Goal: Transaction & Acquisition: Book appointment/travel/reservation

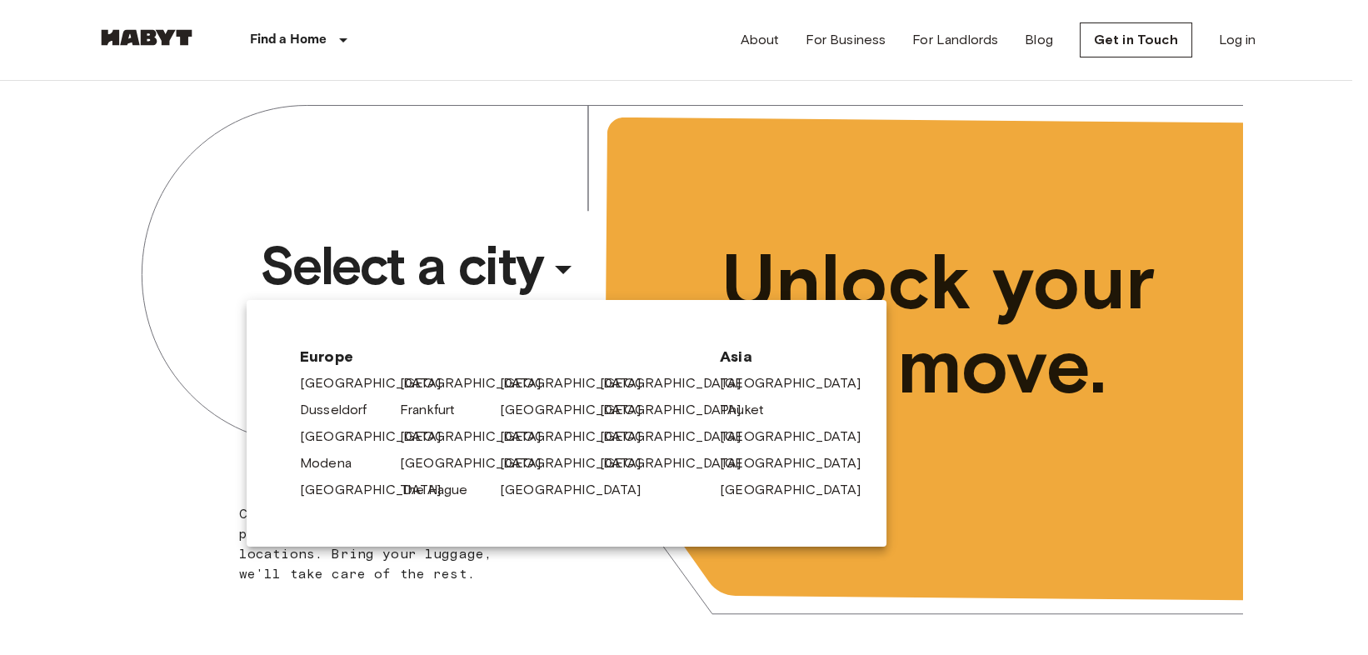
click at [416, 387] on link "[GEOGRAPHIC_DATA]" at bounding box center [479, 383] width 158 height 20
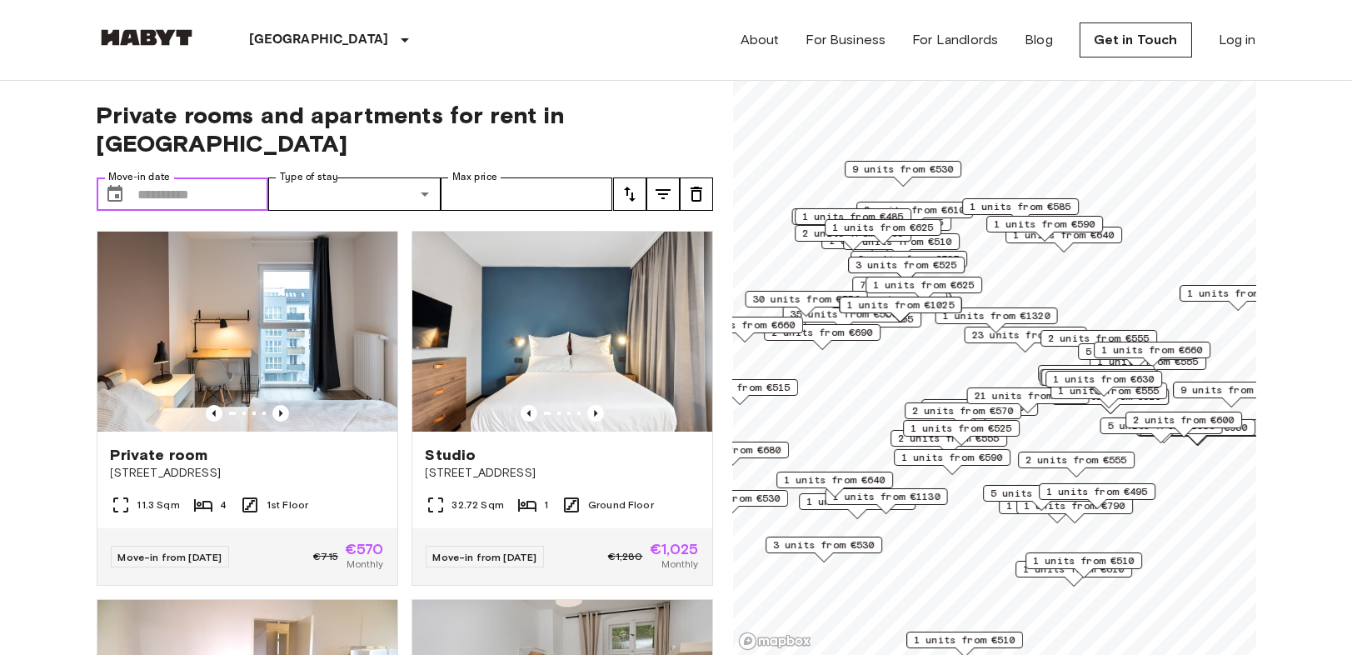
click at [197, 180] on input "Move-in date" at bounding box center [203, 193] width 131 height 33
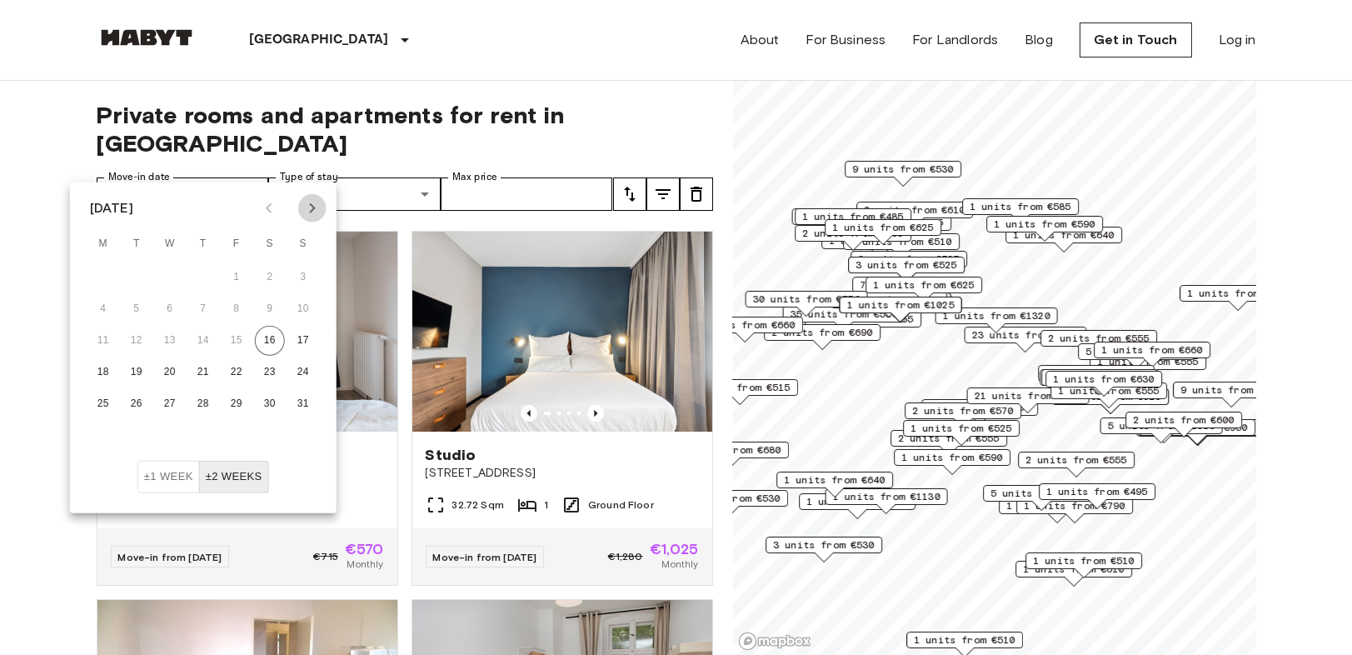
click at [310, 212] on icon "Next month" at bounding box center [312, 208] width 6 height 10
click at [309, 210] on icon "Next month" at bounding box center [312, 208] width 20 height 20
click at [172, 270] on button "1" at bounding box center [170, 277] width 30 height 30
type input "**********"
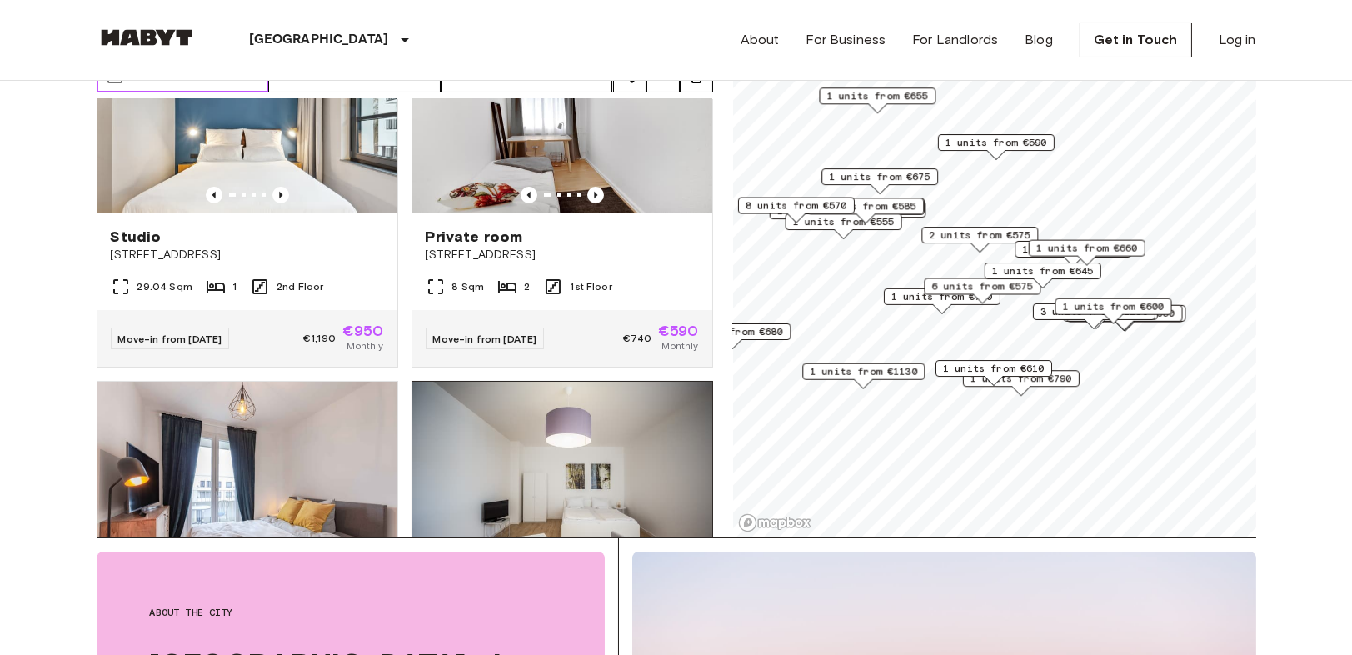
scroll to position [185, 0]
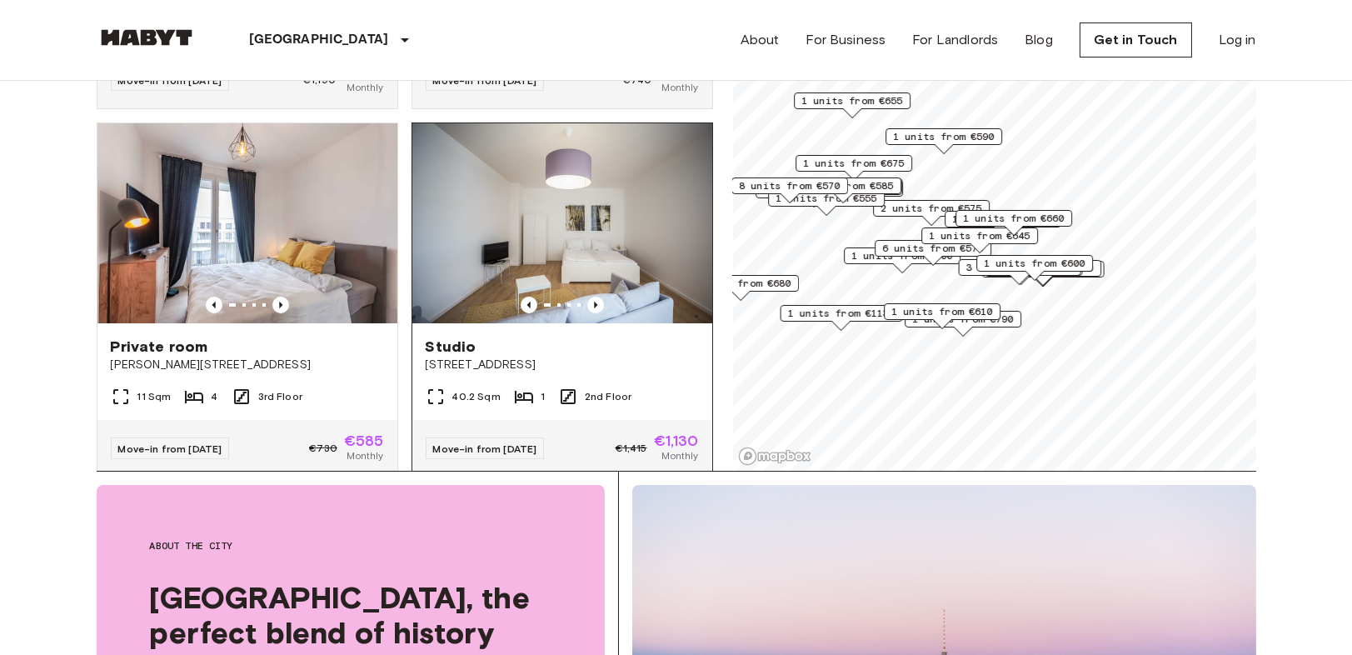
scroll to position [1758, 0]
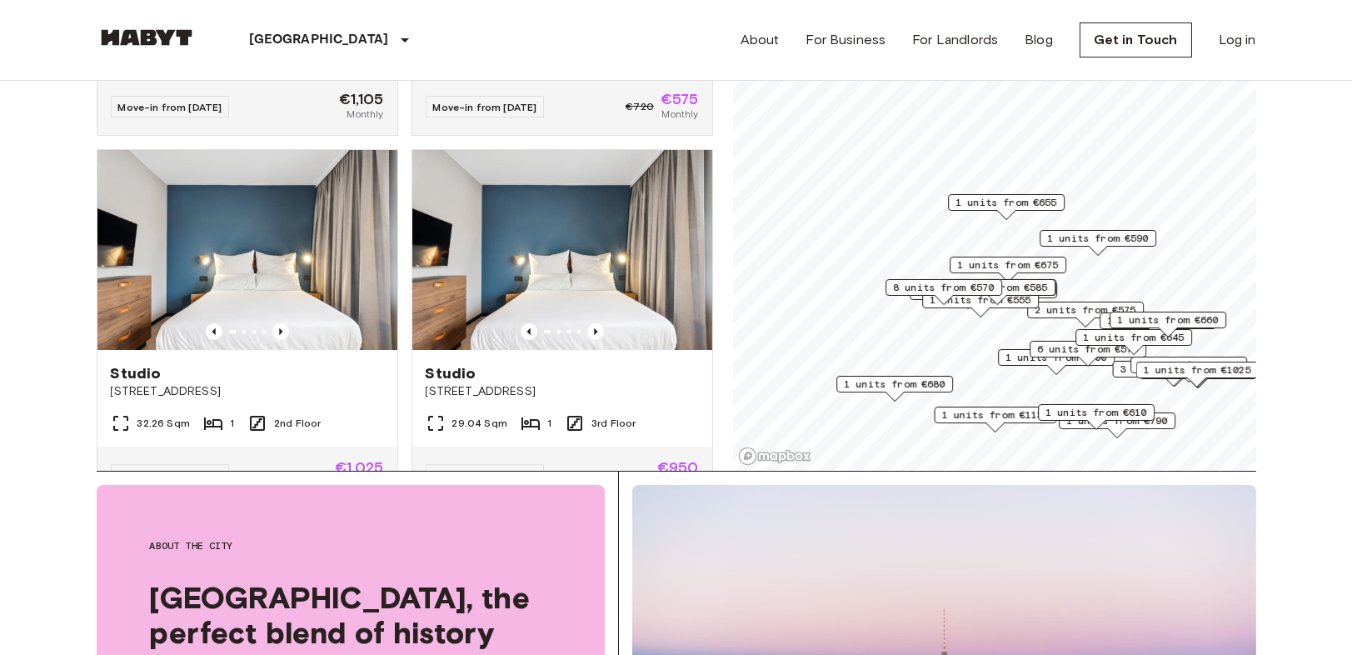
scroll to position [1758, 0]
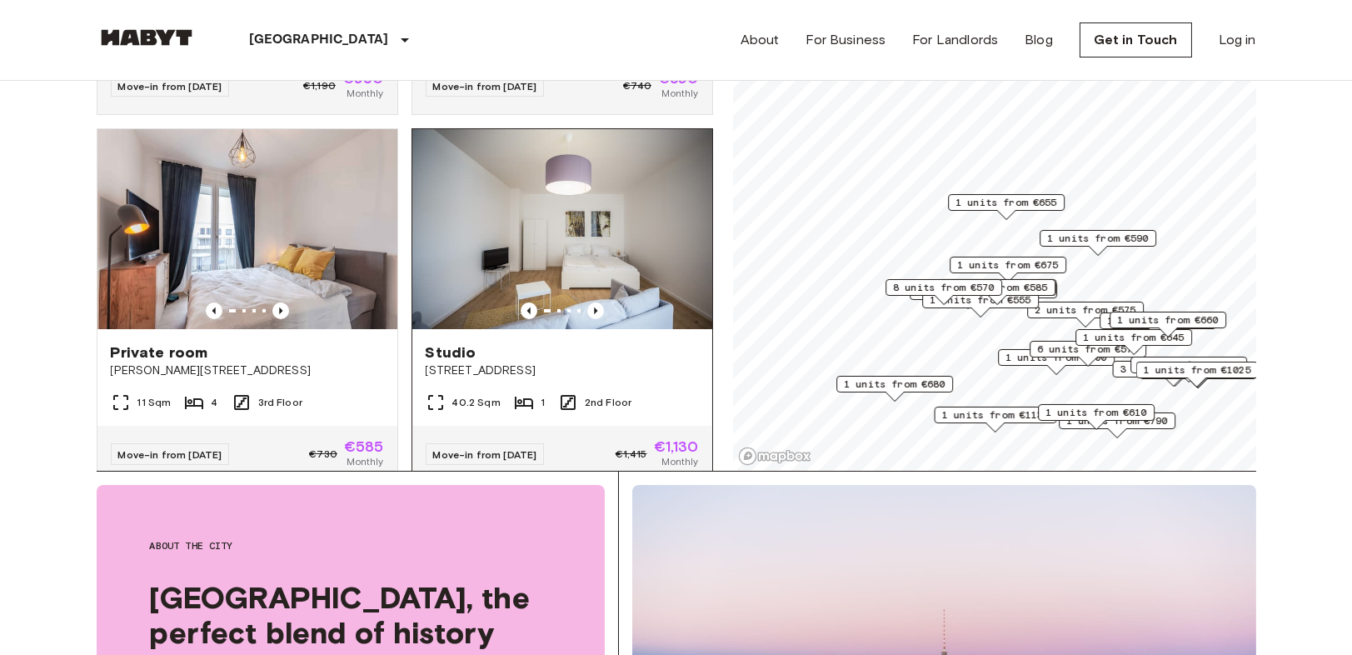
click at [539, 290] on img at bounding box center [562, 229] width 300 height 200
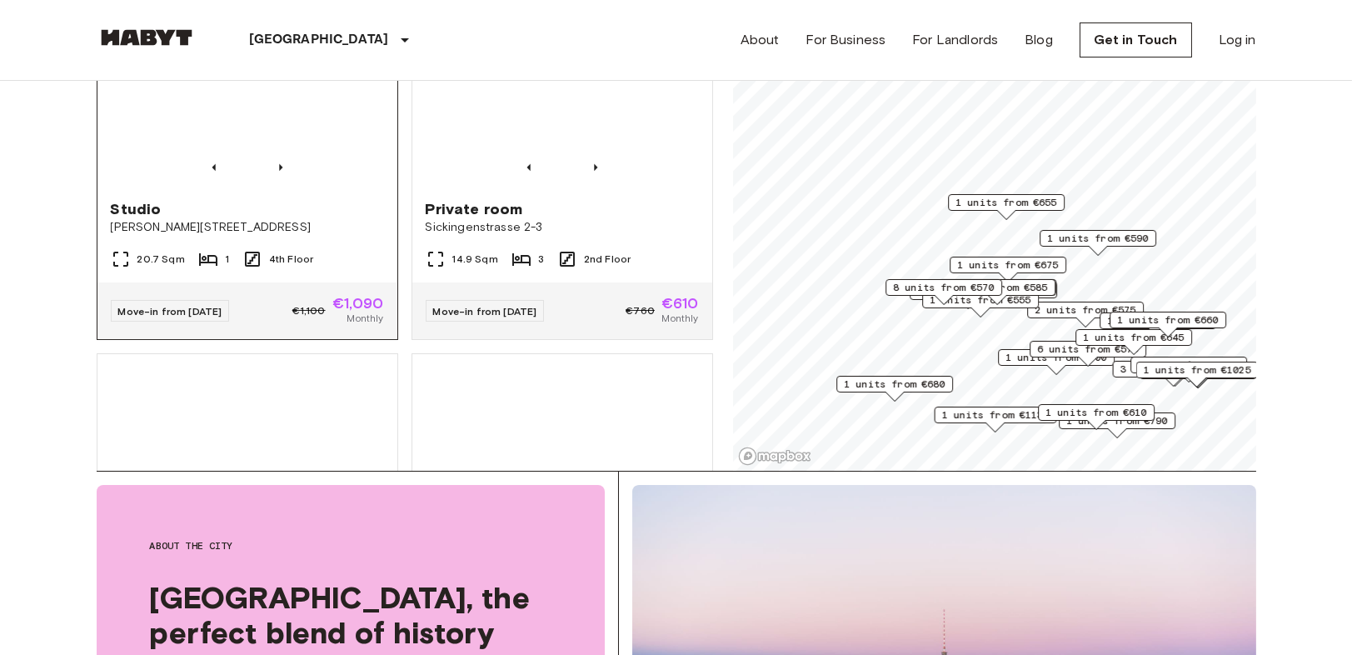
scroll to position [2961, 0]
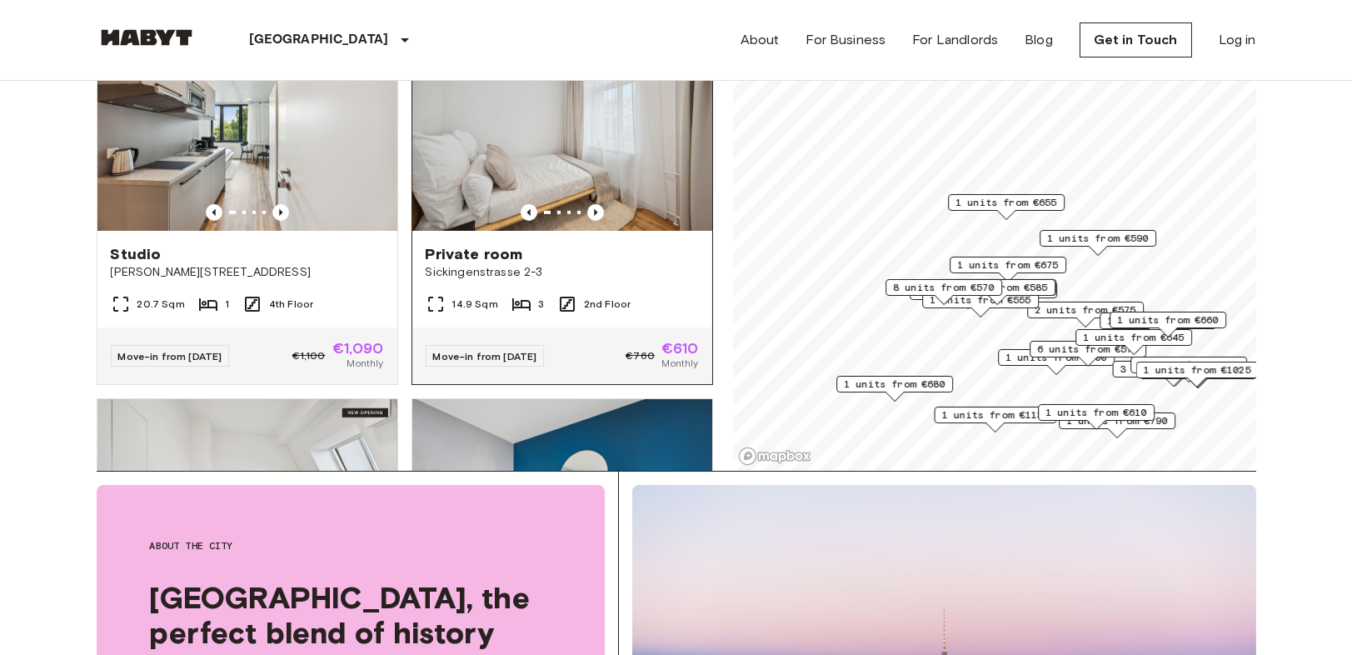
click at [585, 216] on img at bounding box center [562, 131] width 300 height 200
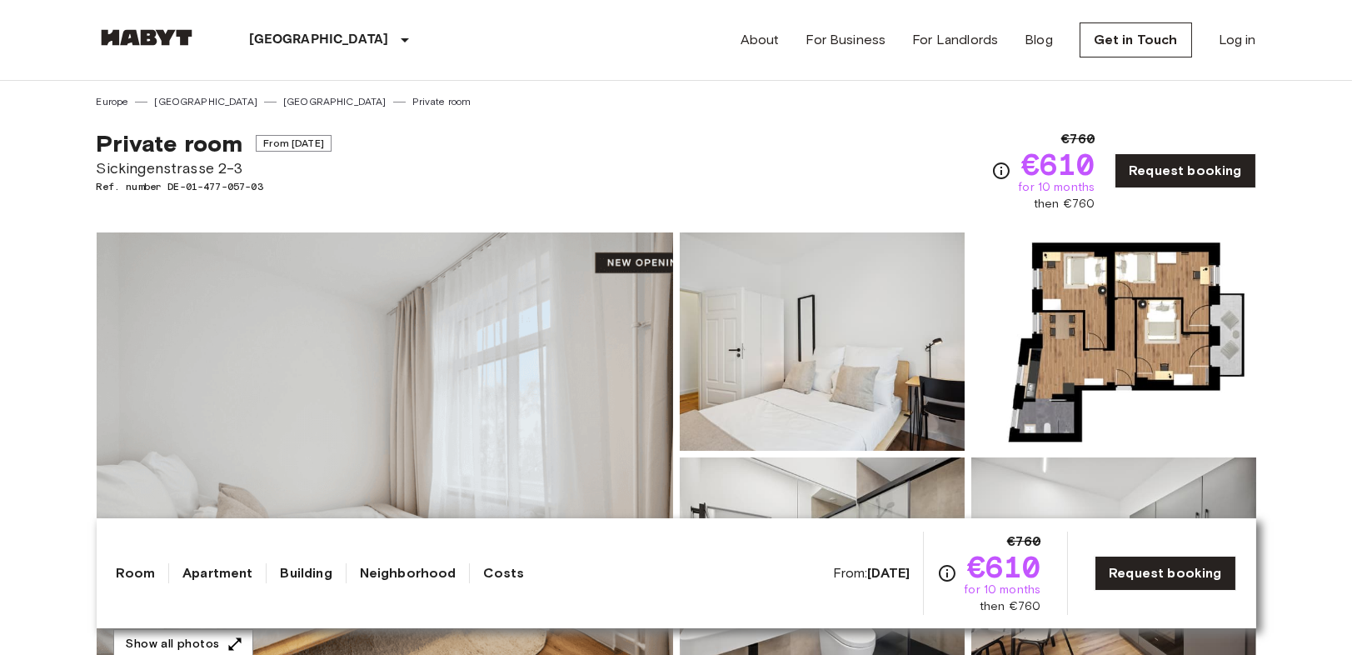
click at [426, 366] on img at bounding box center [385, 453] width 576 height 443
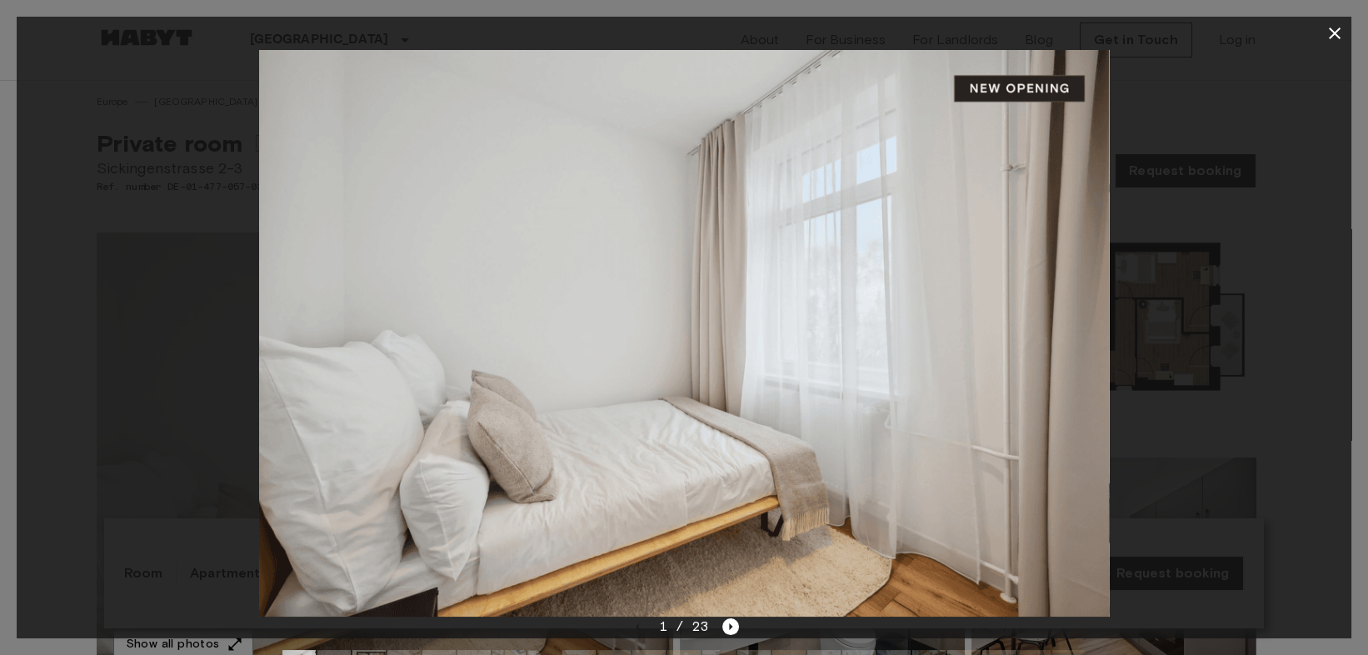
drag, startPoint x: 793, startPoint y: 325, endPoint x: 978, endPoint y: 291, distance: 188.0
click at [989, 257] on img at bounding box center [684, 333] width 850 height 566
drag, startPoint x: 1054, startPoint y: 332, endPoint x: 1119, endPoint y: 257, distance: 99.2
click at [1058, 331] on img at bounding box center [684, 333] width 850 height 566
click at [1328, 22] on button "button" at bounding box center [1334, 33] width 33 height 33
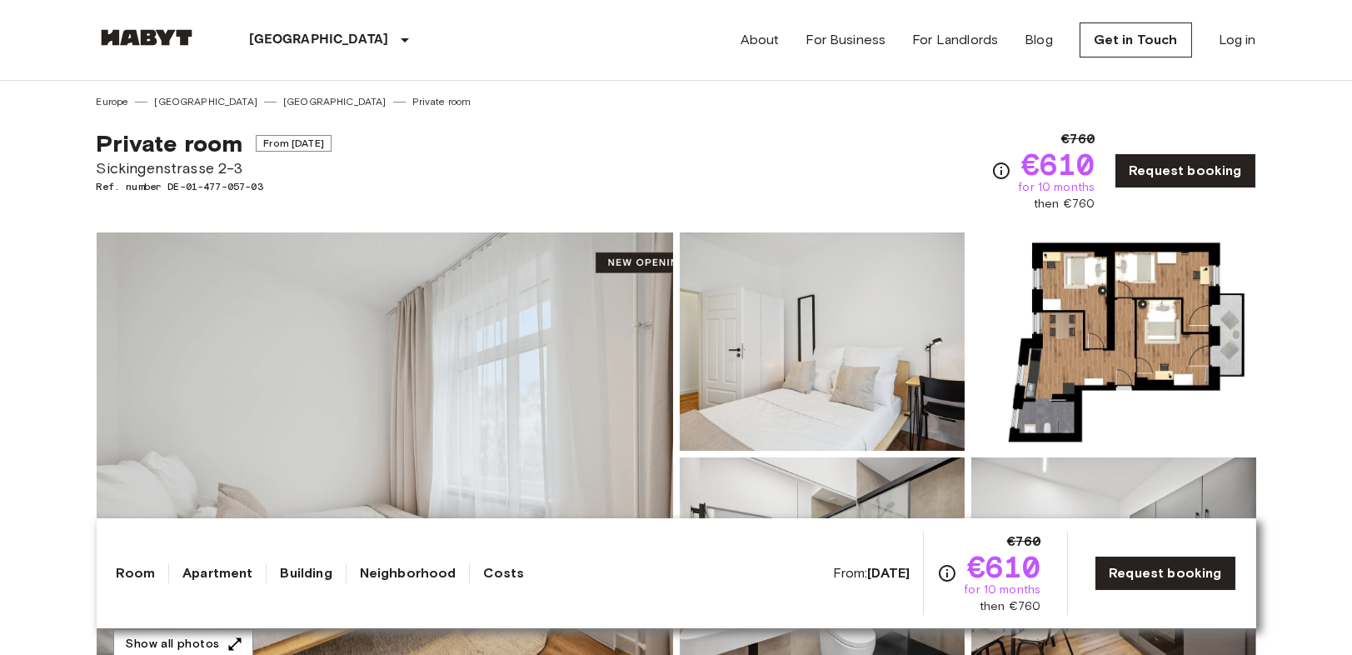
click at [827, 348] on img at bounding box center [822, 341] width 285 height 218
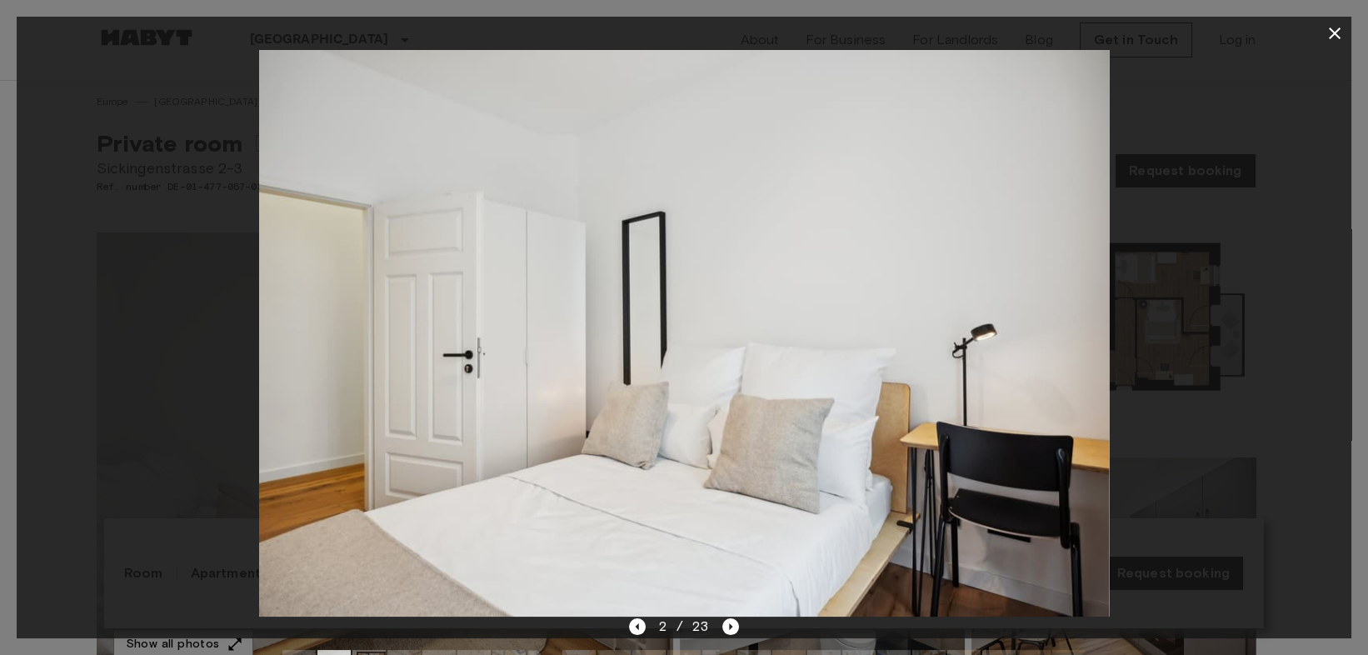
click at [1198, 449] on div at bounding box center [684, 333] width 1334 height 566
click at [744, 624] on div "2 / 23" at bounding box center [684, 656] width 1334 height 80
click at [735, 625] on icon "Next image" at bounding box center [730, 626] width 17 height 17
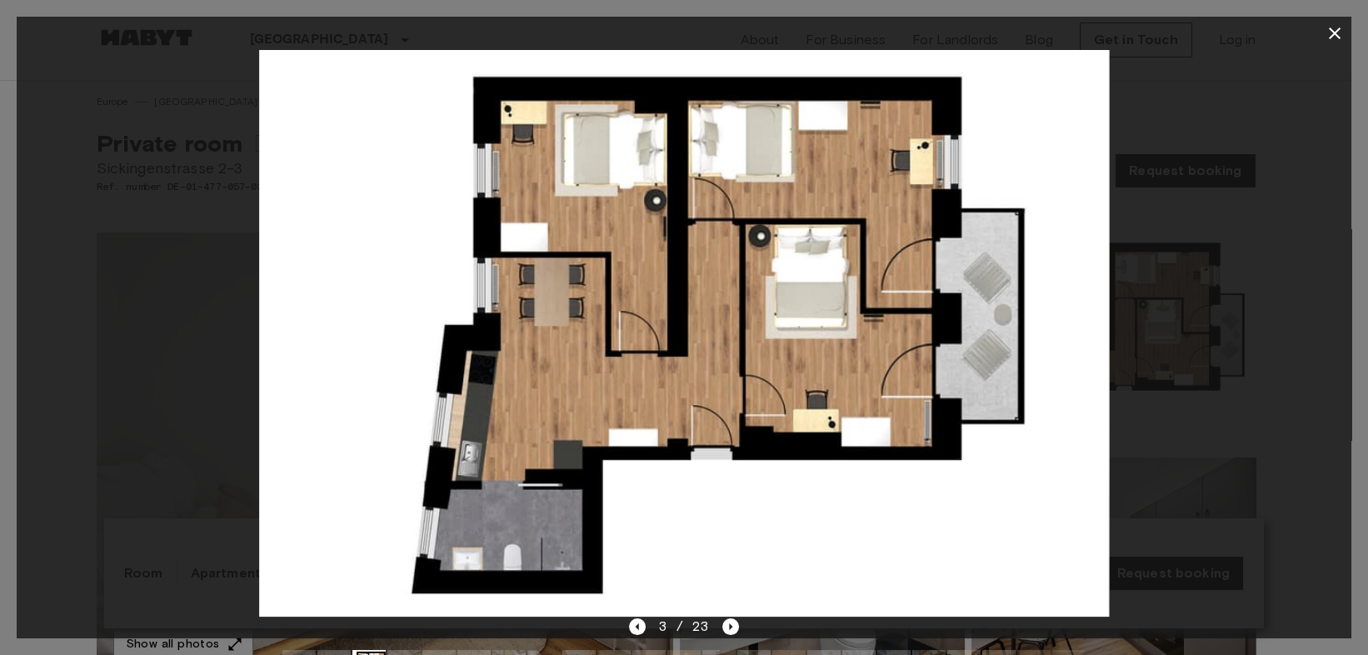
click at [1157, 486] on div at bounding box center [684, 333] width 1334 height 566
click at [725, 621] on icon "Next image" at bounding box center [730, 626] width 17 height 17
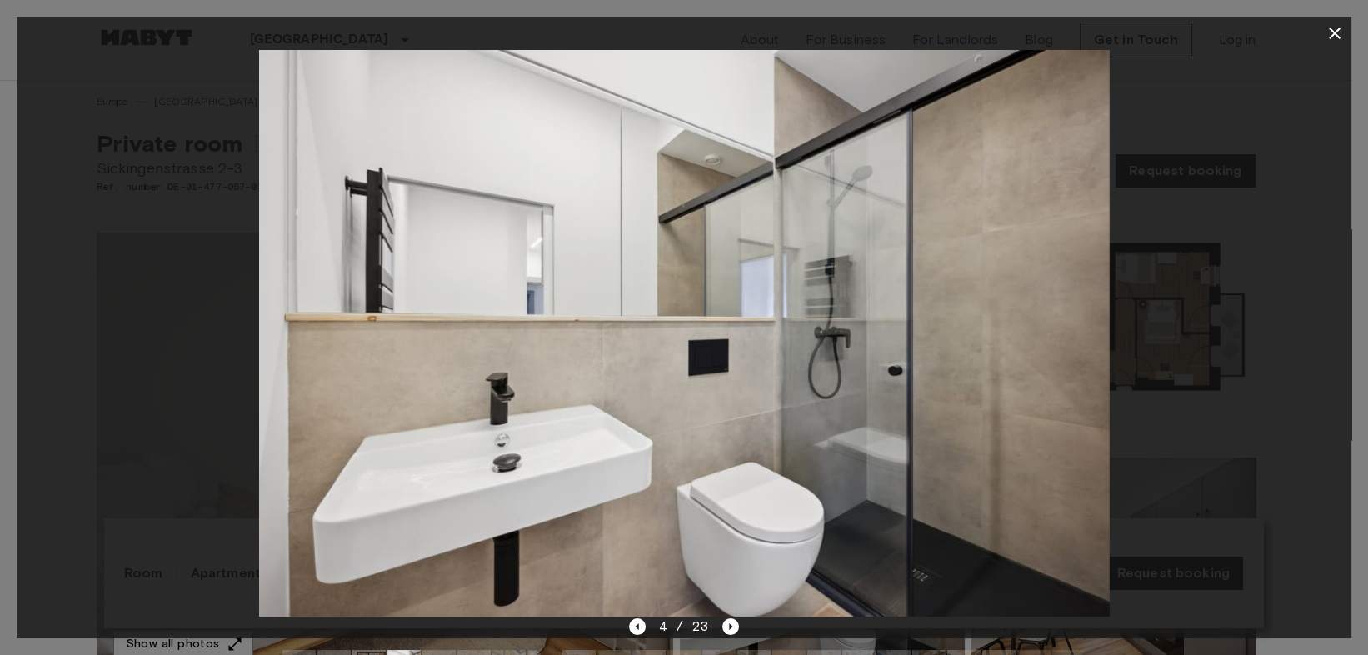
drag, startPoint x: 1185, startPoint y: 453, endPoint x: 1070, endPoint y: 522, distance: 134.1
click at [1185, 453] on div at bounding box center [684, 333] width 1334 height 566
click at [734, 626] on icon "Next image" at bounding box center [730, 626] width 17 height 17
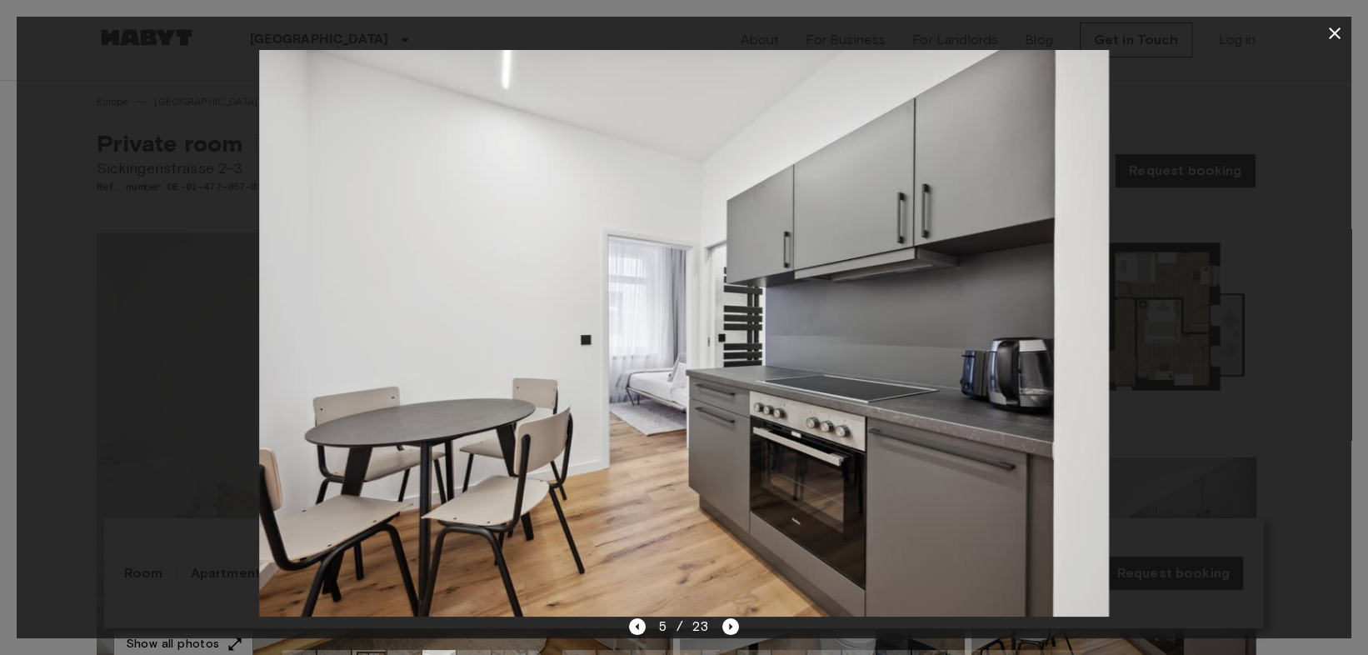
drag, startPoint x: 1249, startPoint y: 416, endPoint x: 1223, endPoint y: 431, distance: 29.4
click at [1249, 416] on div at bounding box center [684, 333] width 1334 height 566
click at [730, 621] on icon "Next image" at bounding box center [730, 626] width 17 height 17
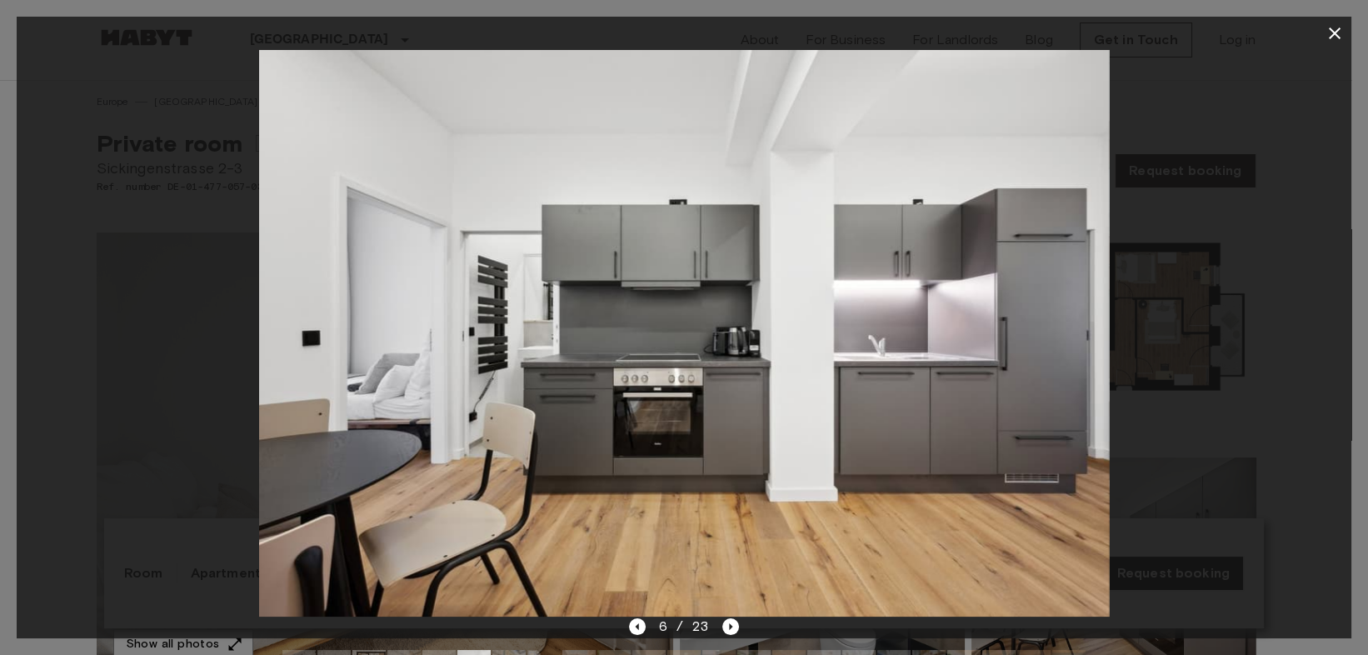
drag, startPoint x: 1298, startPoint y: 458, endPoint x: 1068, endPoint y: 550, distance: 247.4
click at [1298, 458] on div at bounding box center [684, 333] width 1334 height 566
click at [737, 626] on div "6 / 23" at bounding box center [684, 656] width 1334 height 80
click at [734, 626] on icon "Next image" at bounding box center [730, 626] width 17 height 17
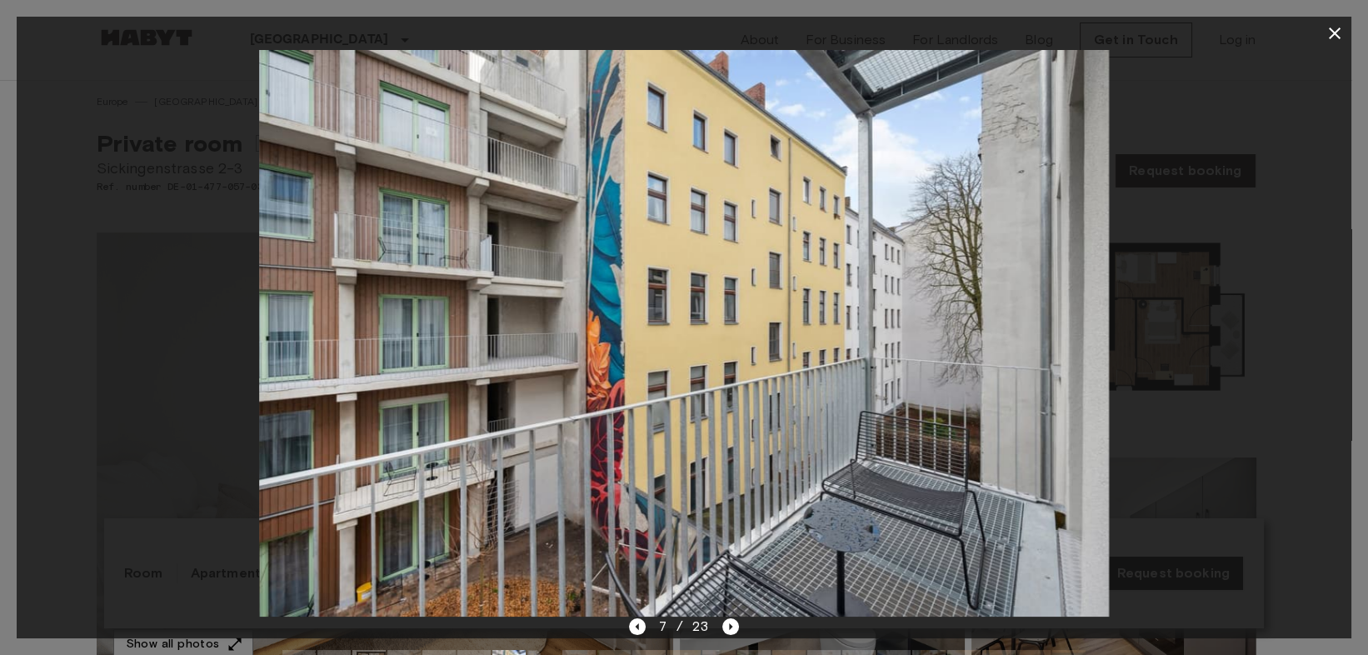
drag, startPoint x: 1259, startPoint y: 440, endPoint x: 1175, endPoint y: 476, distance: 91.8
click at [1259, 440] on div at bounding box center [684, 333] width 1334 height 566
click at [735, 623] on icon "Next image" at bounding box center [730, 626] width 17 height 17
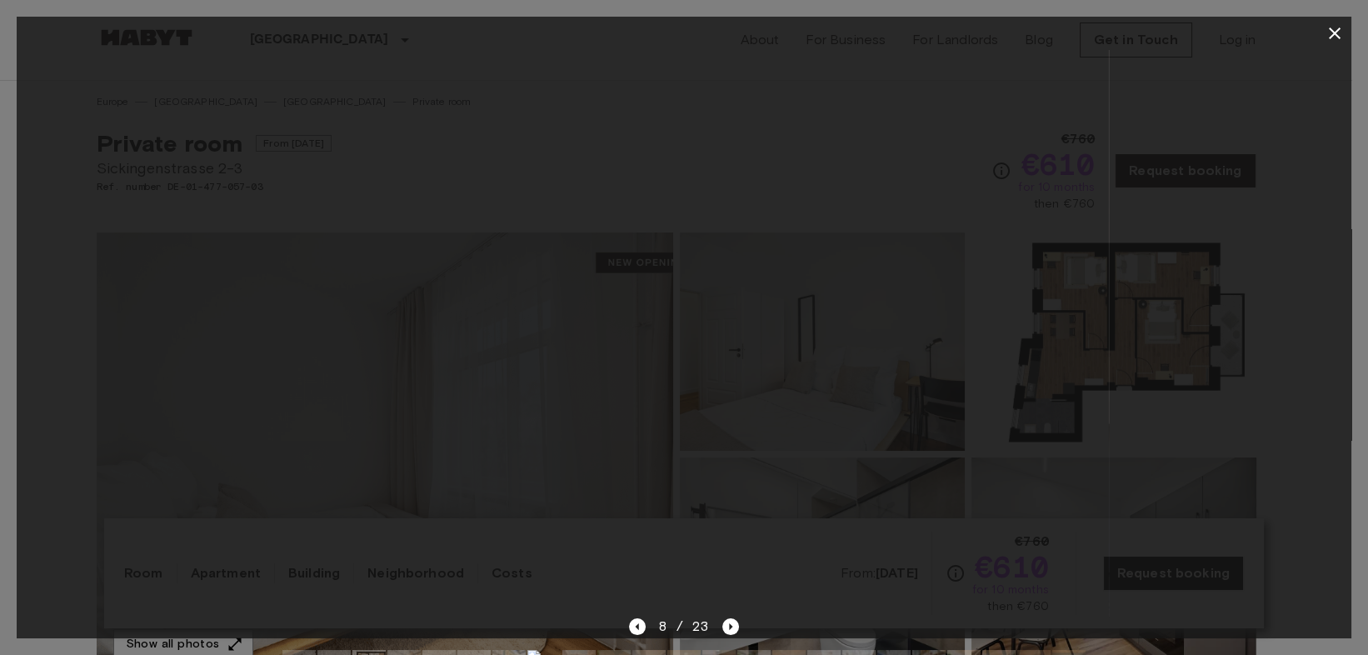
click at [621, 626] on div "8 / 23" at bounding box center [684, 656] width 1334 height 80
click at [711, 624] on div "8 / 23" at bounding box center [684, 626] width 111 height 20
click at [730, 624] on icon "Next image" at bounding box center [730, 626] width 17 height 17
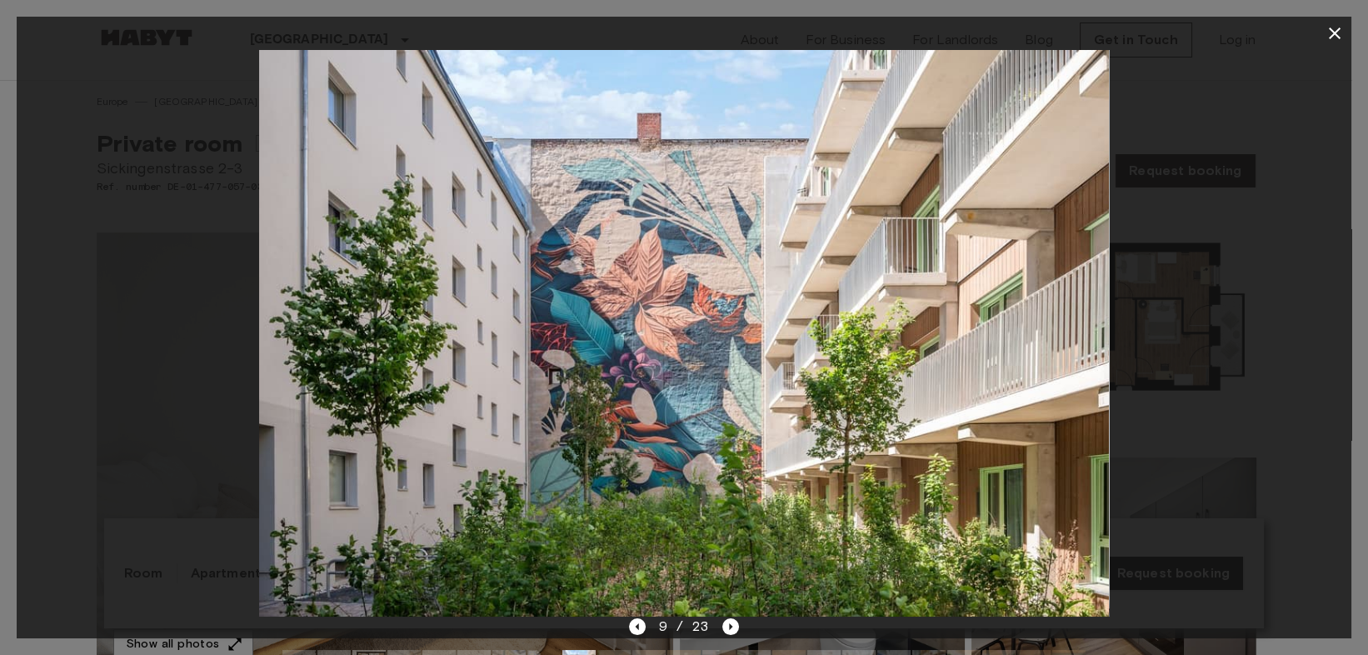
click at [1228, 407] on div at bounding box center [684, 333] width 1334 height 566
click at [738, 617] on div "9 / 23" at bounding box center [684, 656] width 1334 height 80
click at [734, 621] on icon "Next image" at bounding box center [730, 626] width 17 height 17
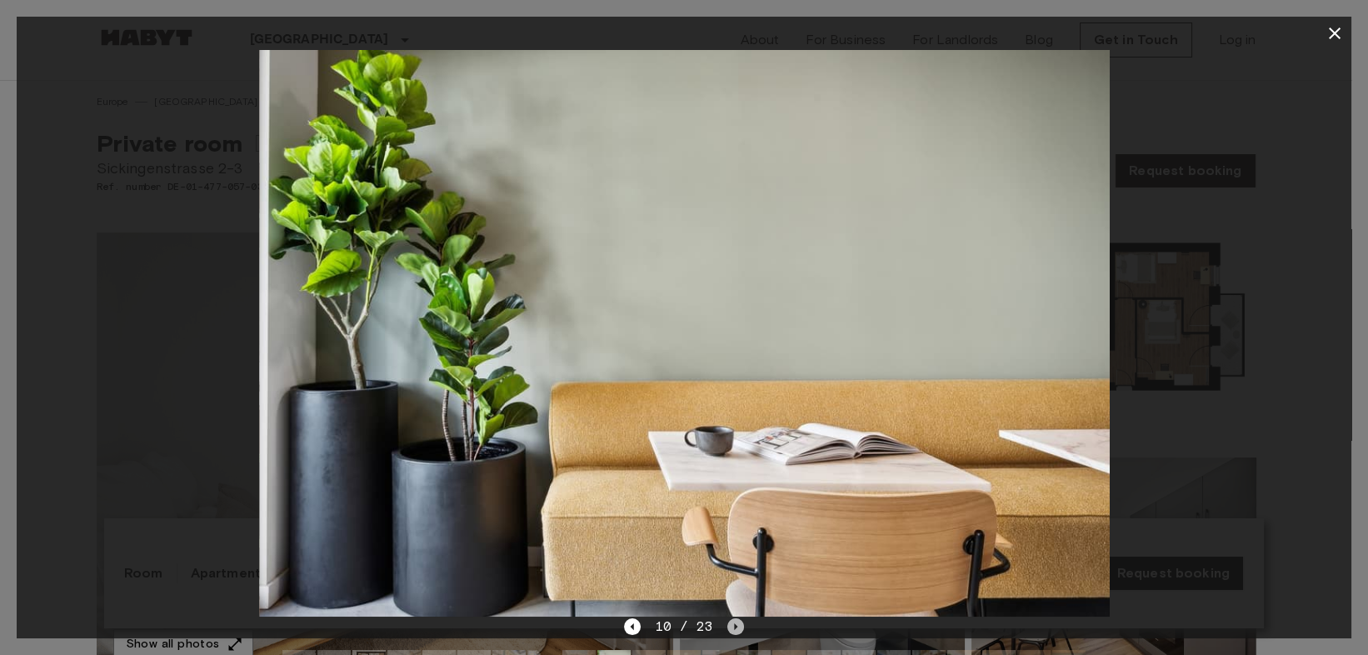
click at [734, 621] on icon "Next image" at bounding box center [735, 626] width 17 height 17
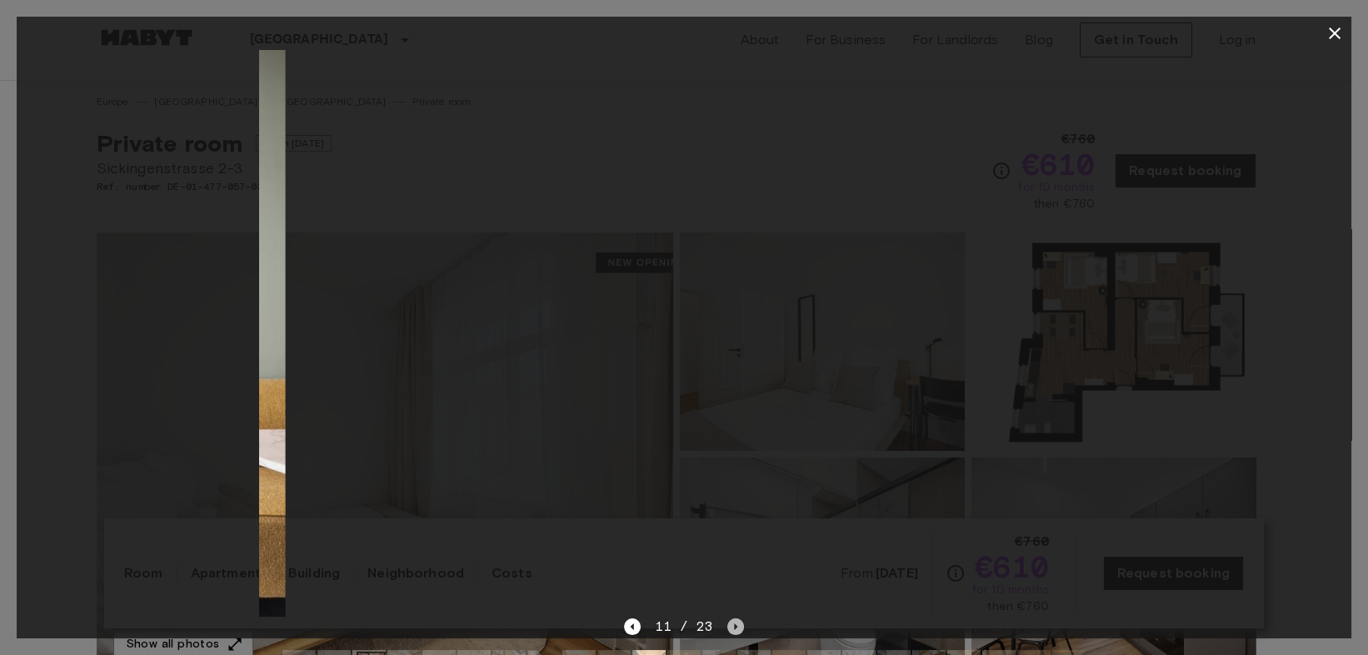
click at [734, 621] on icon "Next image" at bounding box center [735, 626] width 17 height 17
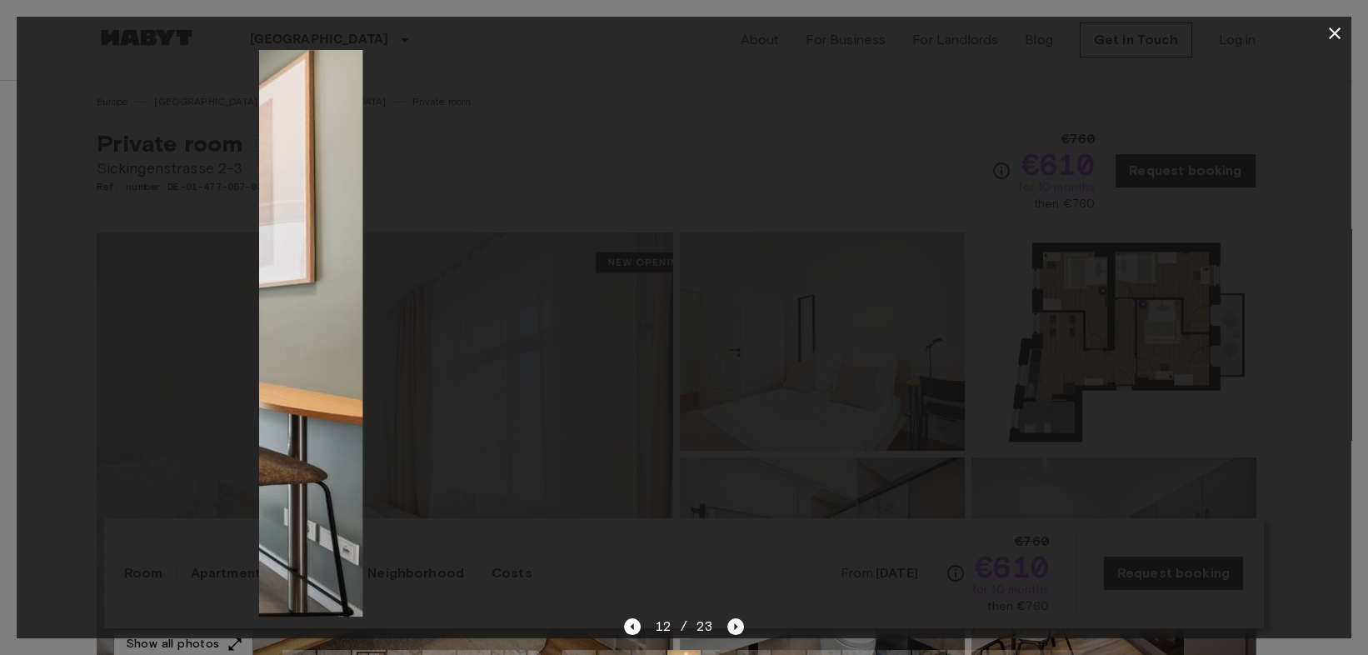
click at [734, 621] on icon "Next image" at bounding box center [735, 626] width 17 height 17
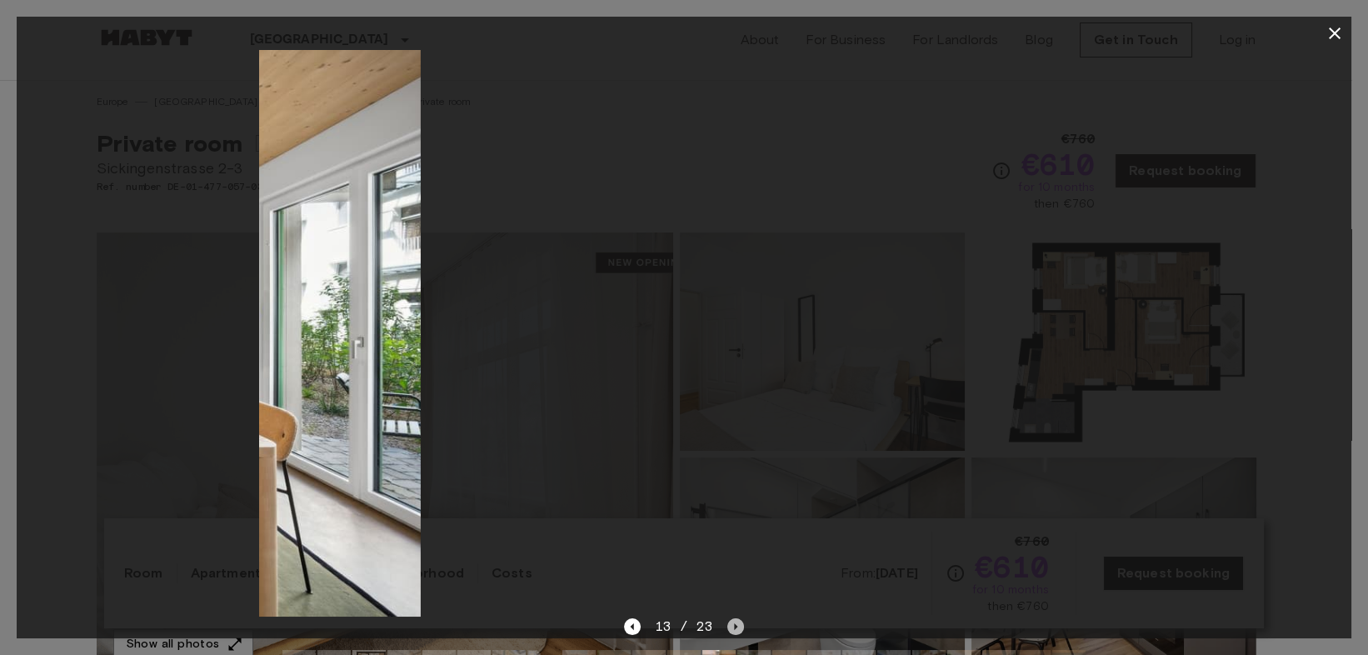
click at [734, 621] on icon "Next image" at bounding box center [735, 626] width 17 height 17
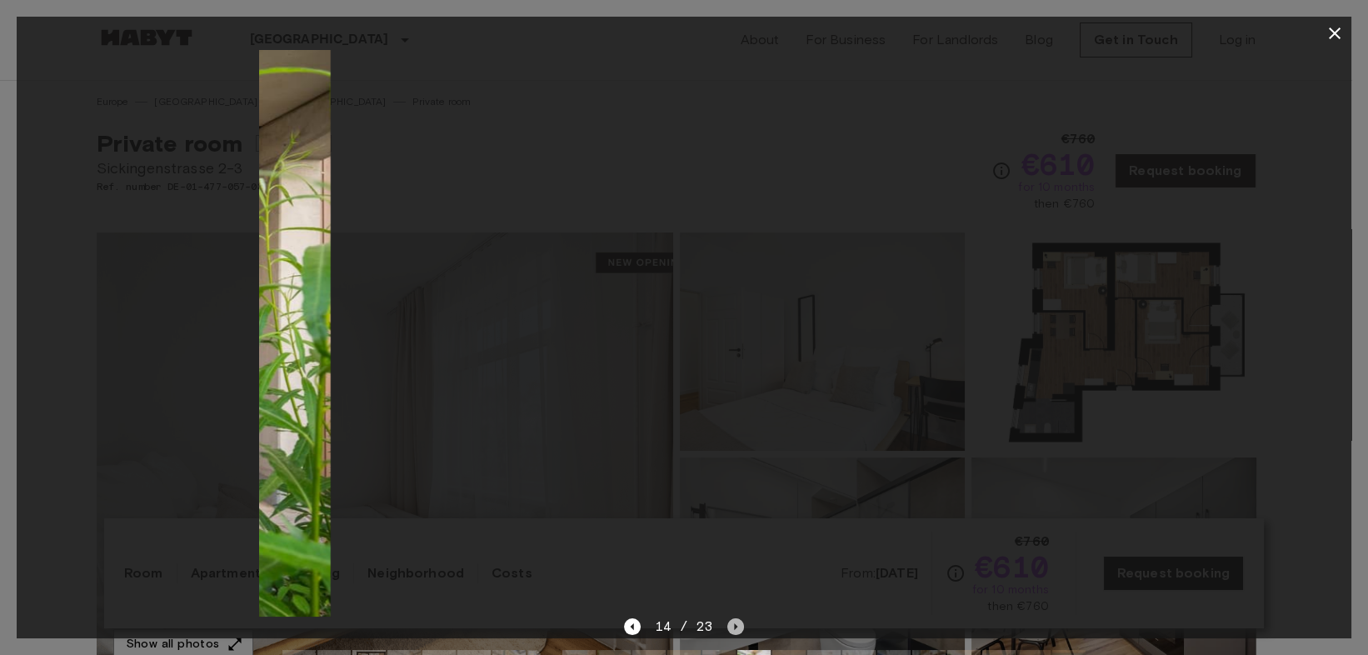
click at [734, 621] on icon "Next image" at bounding box center [735, 626] width 17 height 17
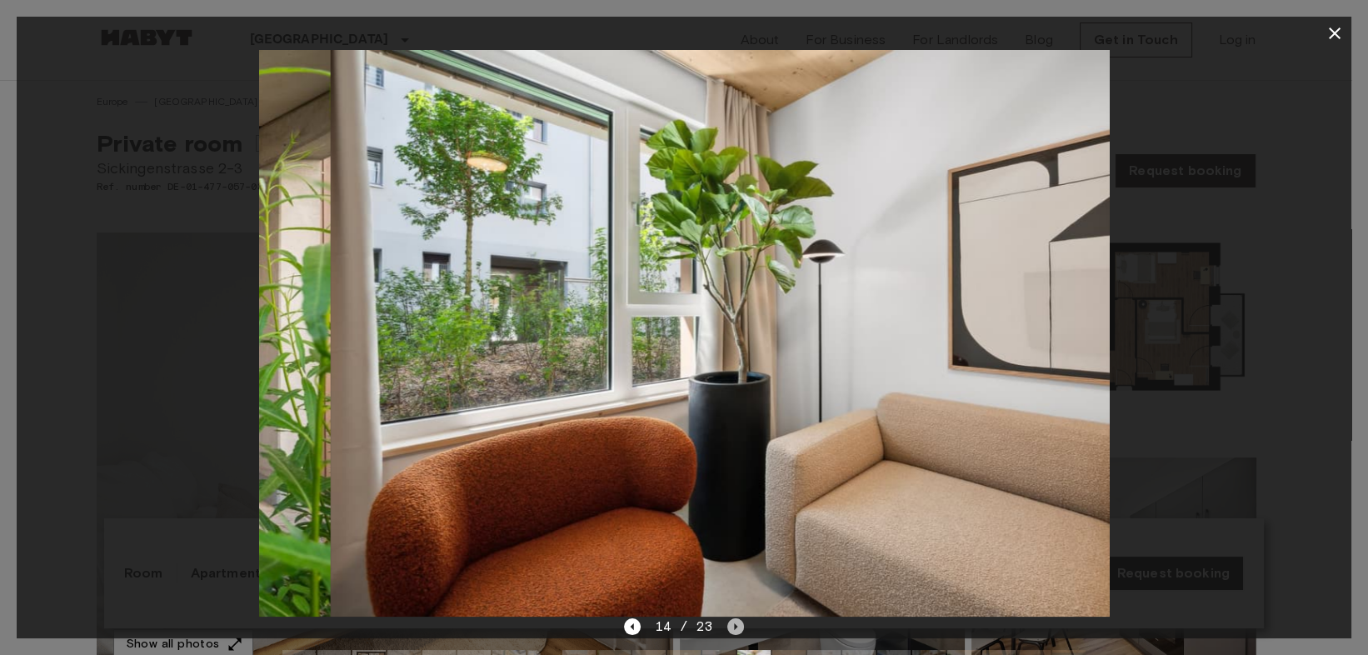
click at [735, 621] on icon "Next image" at bounding box center [735, 626] width 17 height 17
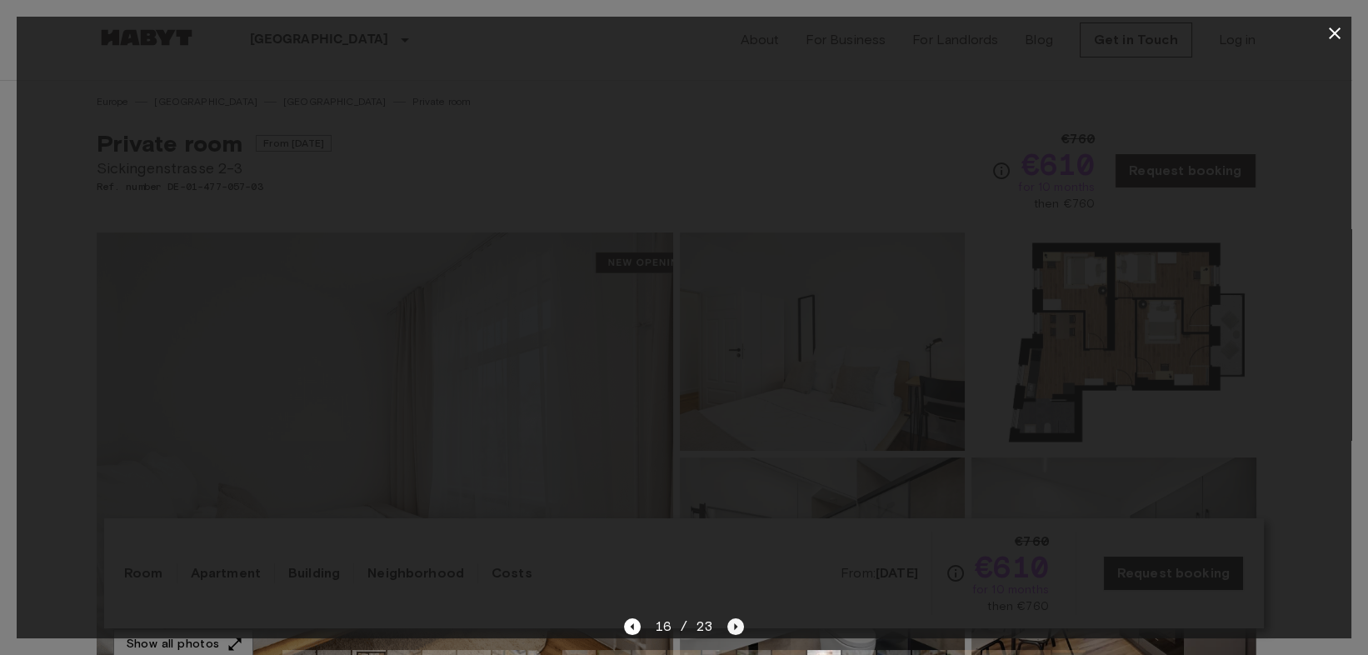
click at [735, 621] on icon "Next image" at bounding box center [735, 626] width 17 height 17
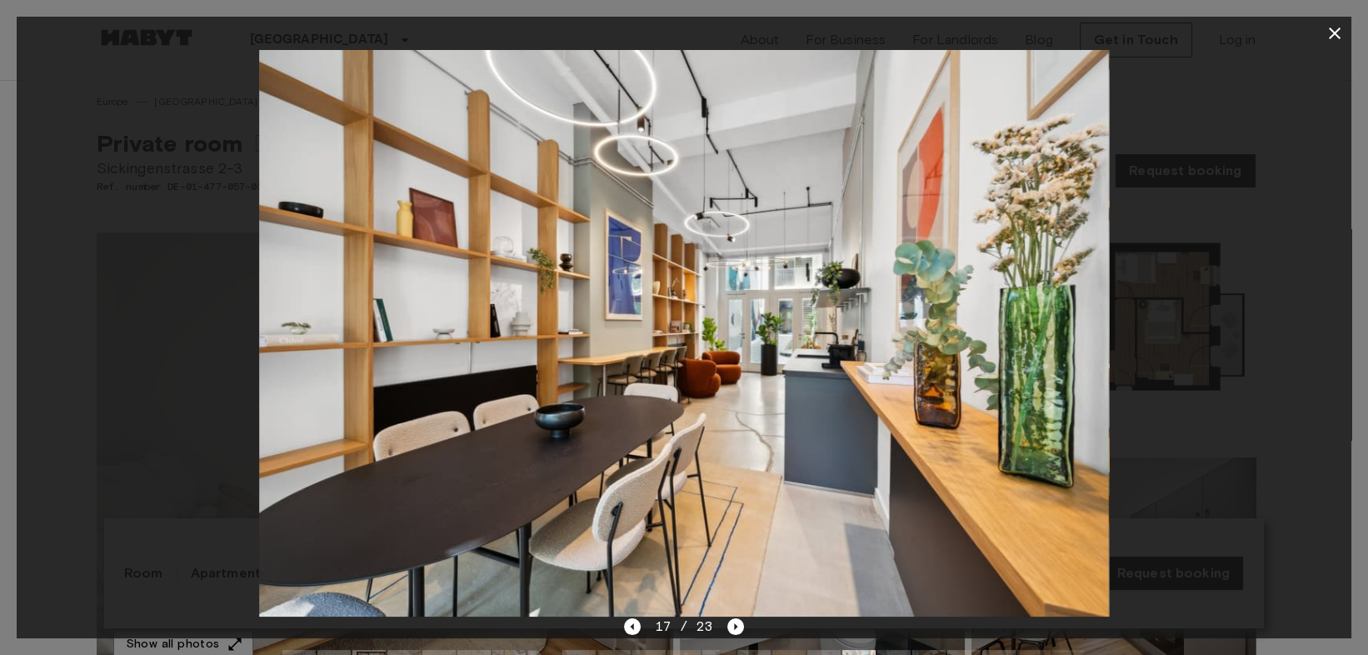
click at [1331, 29] on icon "button" at bounding box center [1334, 33] width 12 height 12
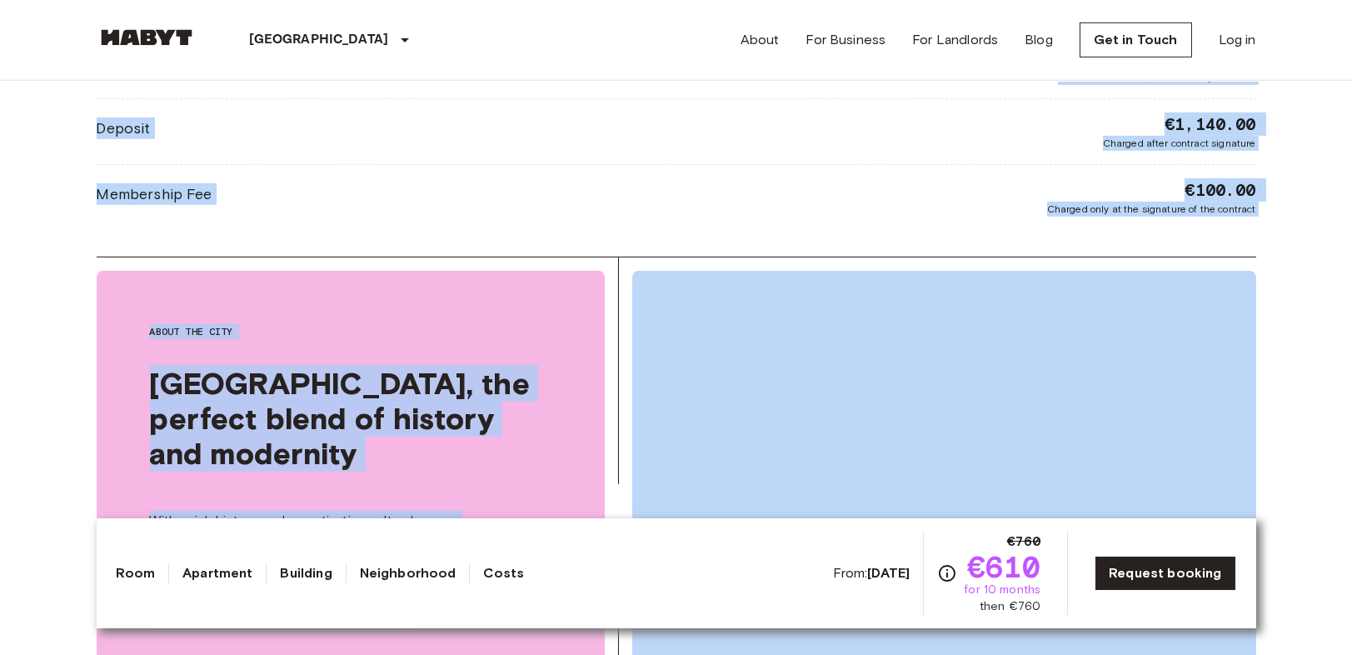
scroll to position [2591, 0]
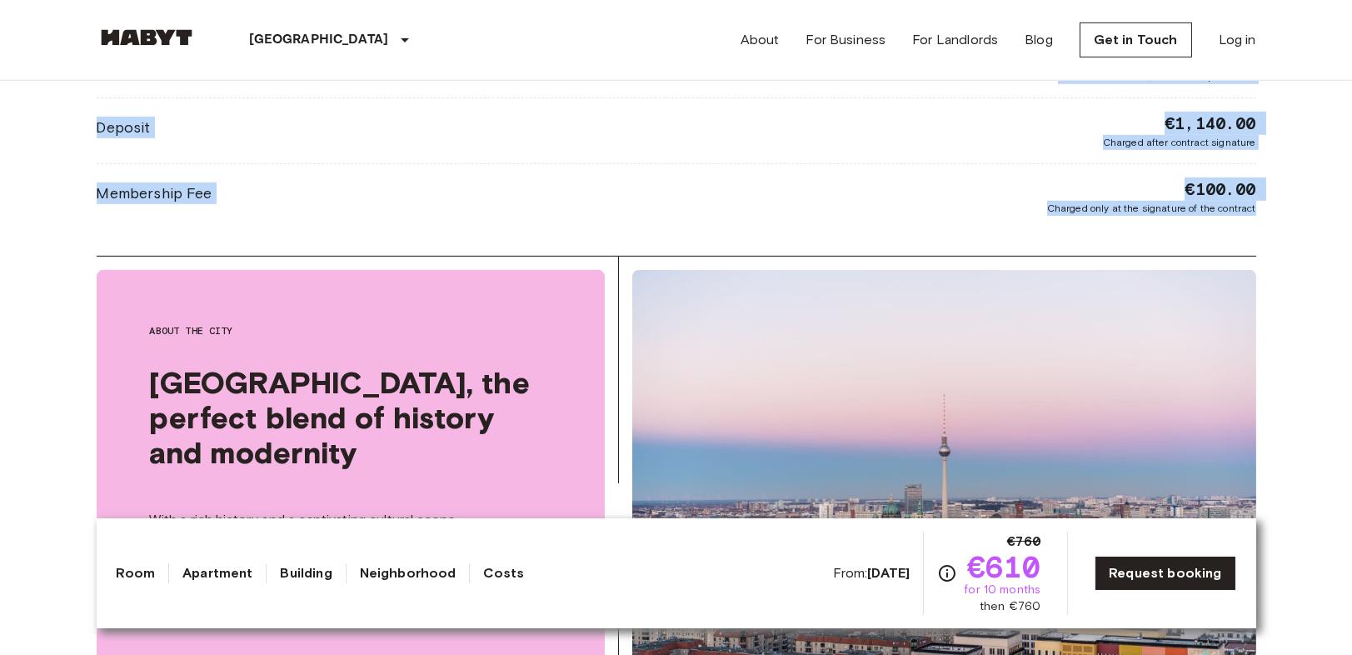
drag, startPoint x: 414, startPoint y: 167, endPoint x: 1323, endPoint y: 226, distance: 910.5
copy div "Europe Germany Berlin Private room Private room From Oct 4 2025 Sickingenstrass…"
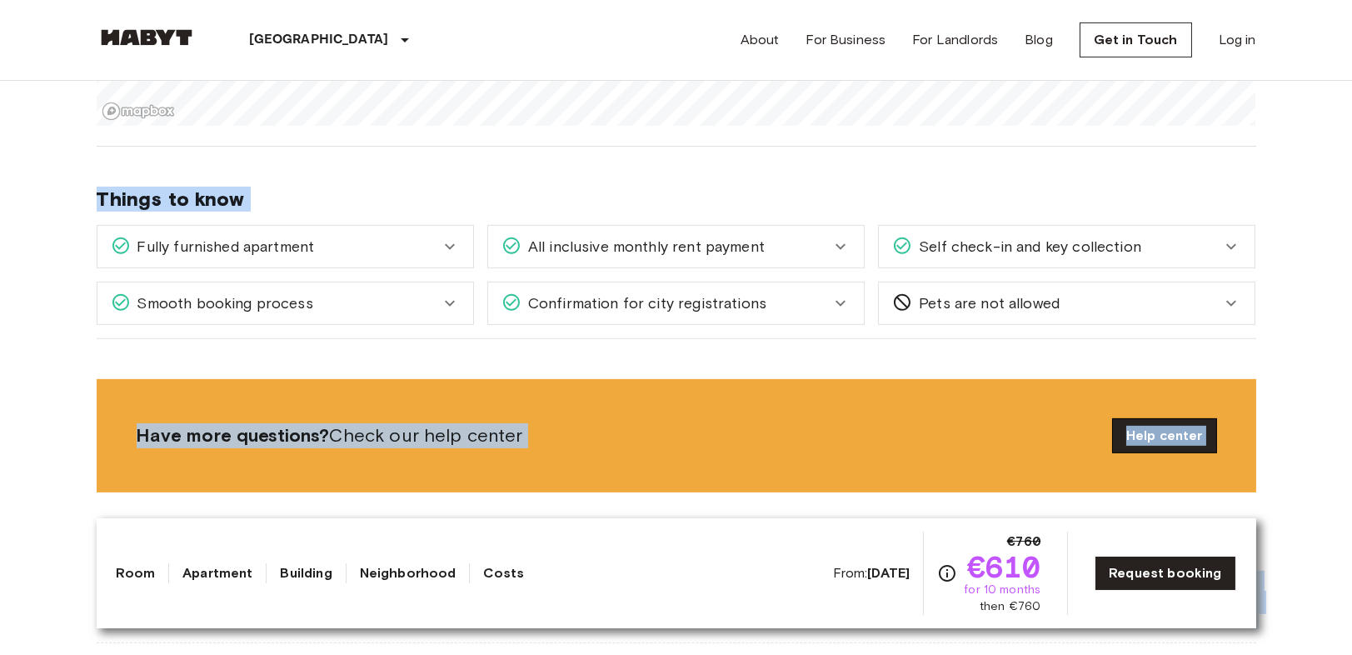
scroll to position [2018, 0]
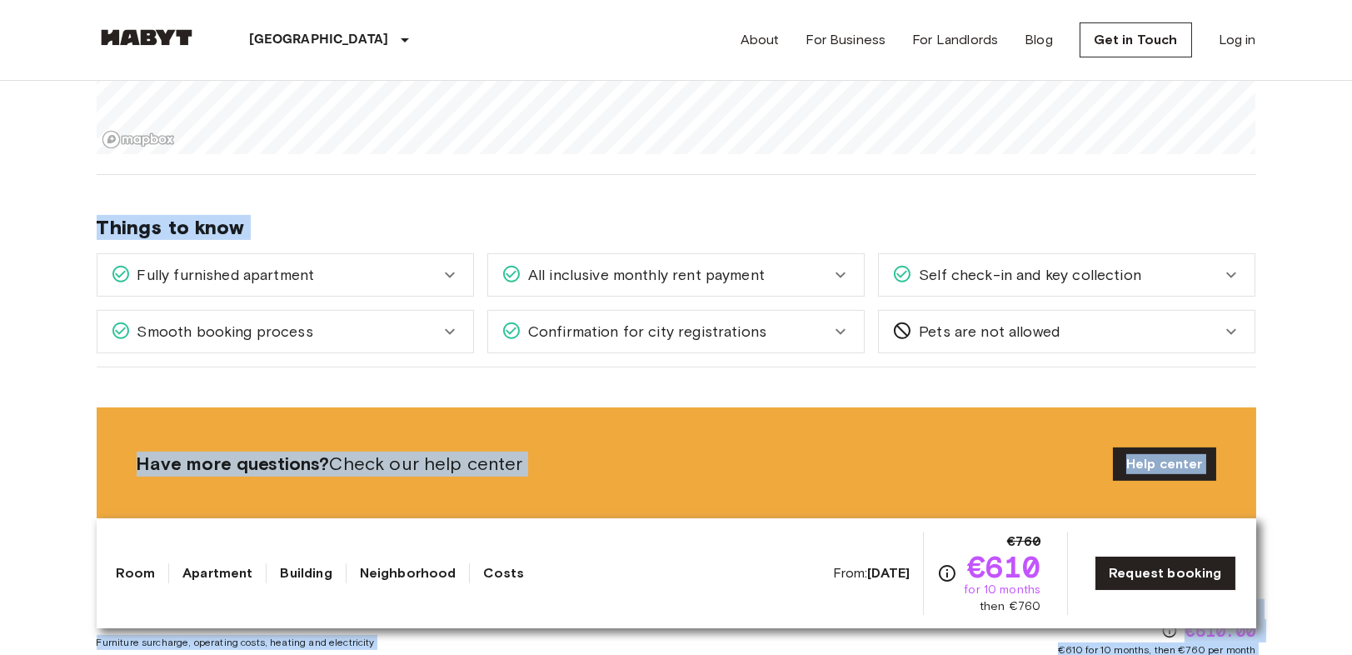
click at [1295, 396] on body "Berlin Europe Amsterdam Berlin Brussels Cologne Dusseldorf Frankfurt Graz Hambu…" at bounding box center [676, 541] width 1352 height 5119
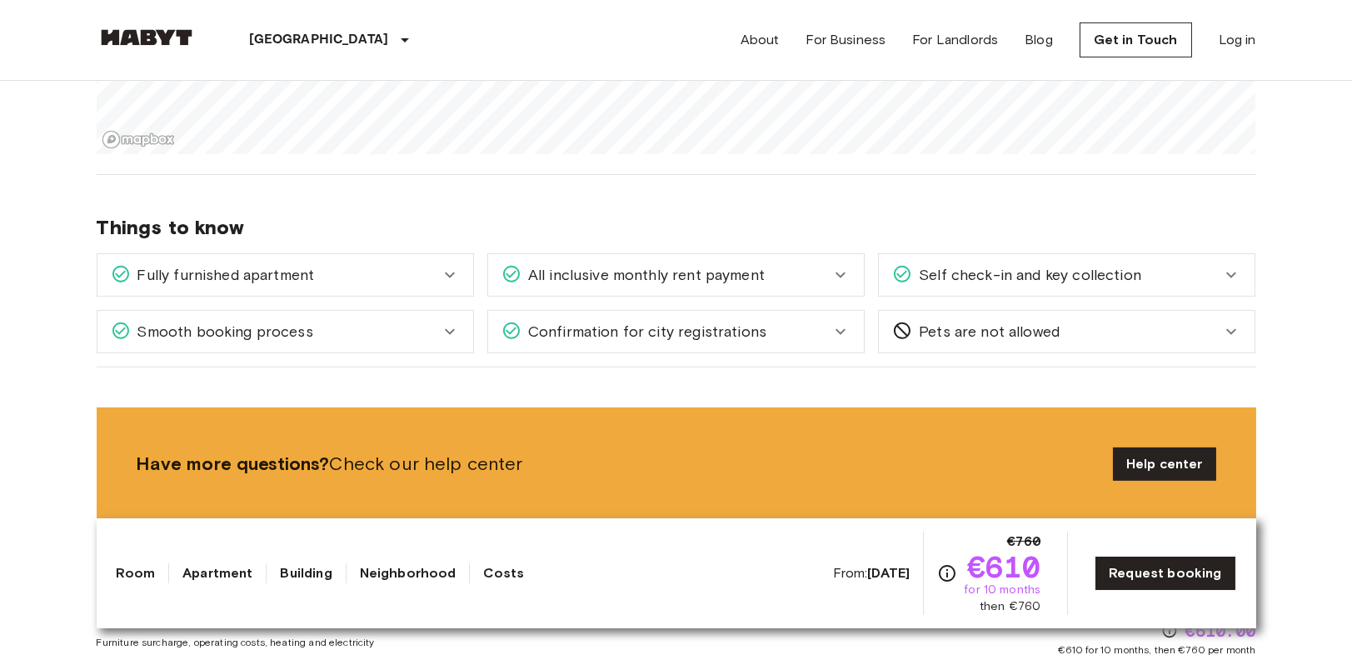
click at [1338, 469] on body "Berlin Europe Amsterdam Berlin Brussels Cologne Dusseldorf Frankfurt Graz Hambu…" at bounding box center [676, 541] width 1352 height 5119
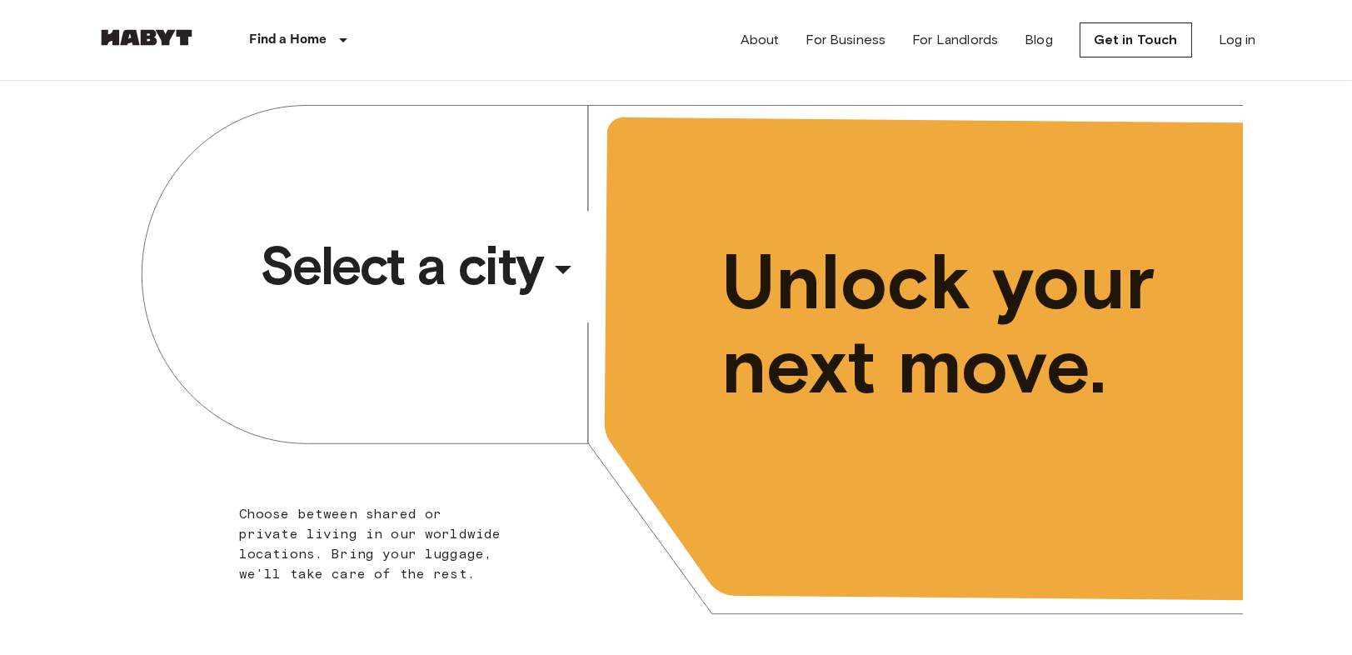
click at [428, 251] on span "Select a city" at bounding box center [401, 265] width 283 height 67
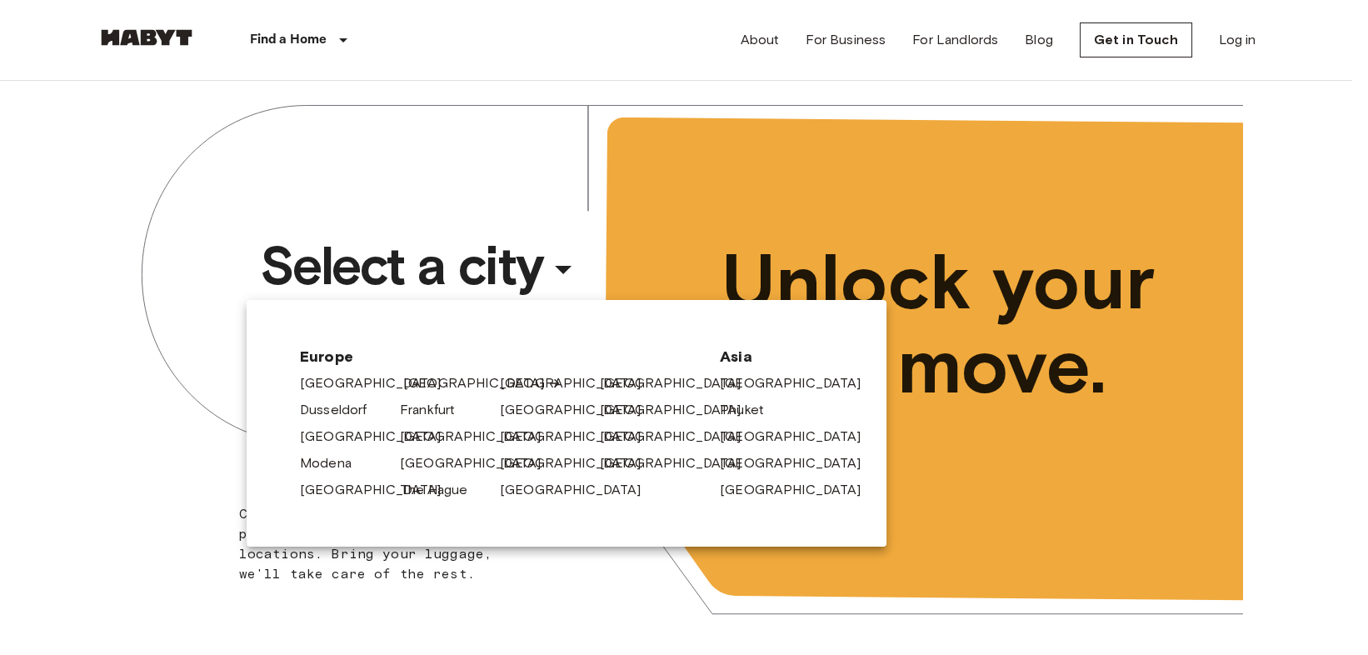
click at [424, 376] on link "[GEOGRAPHIC_DATA]" at bounding box center [482, 383] width 158 height 20
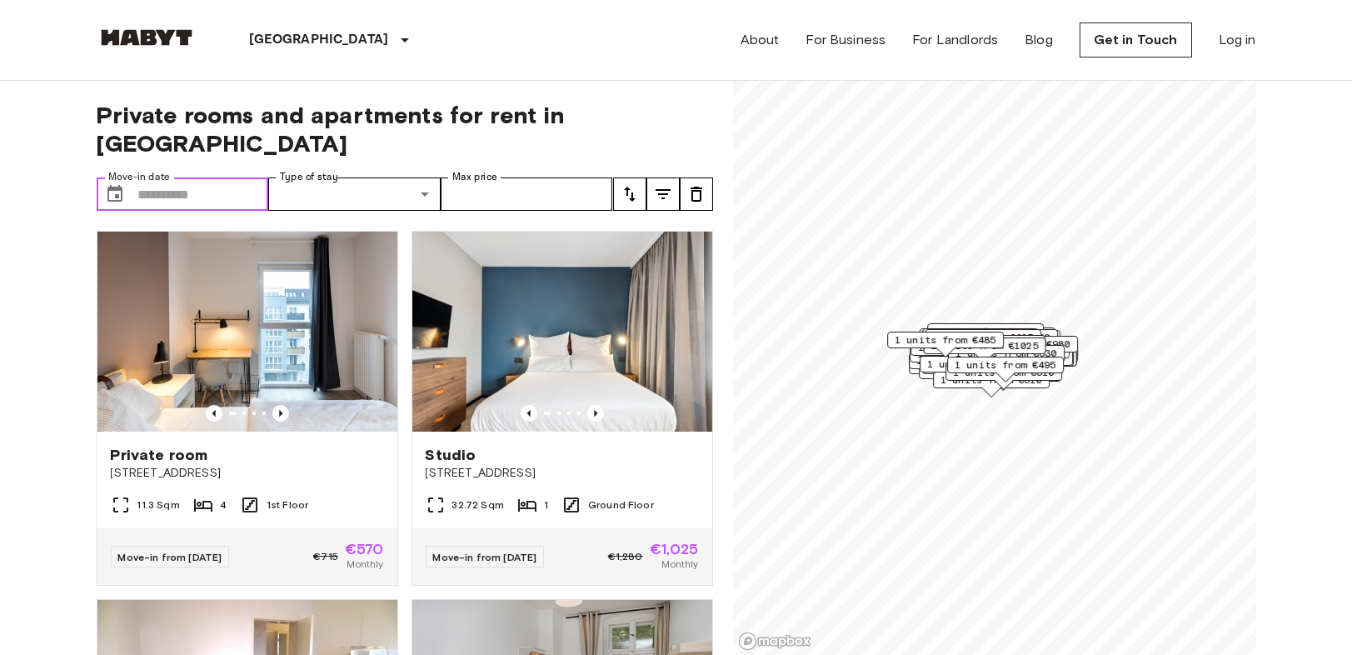
click at [190, 177] on input "Move-in date" at bounding box center [203, 193] width 131 height 33
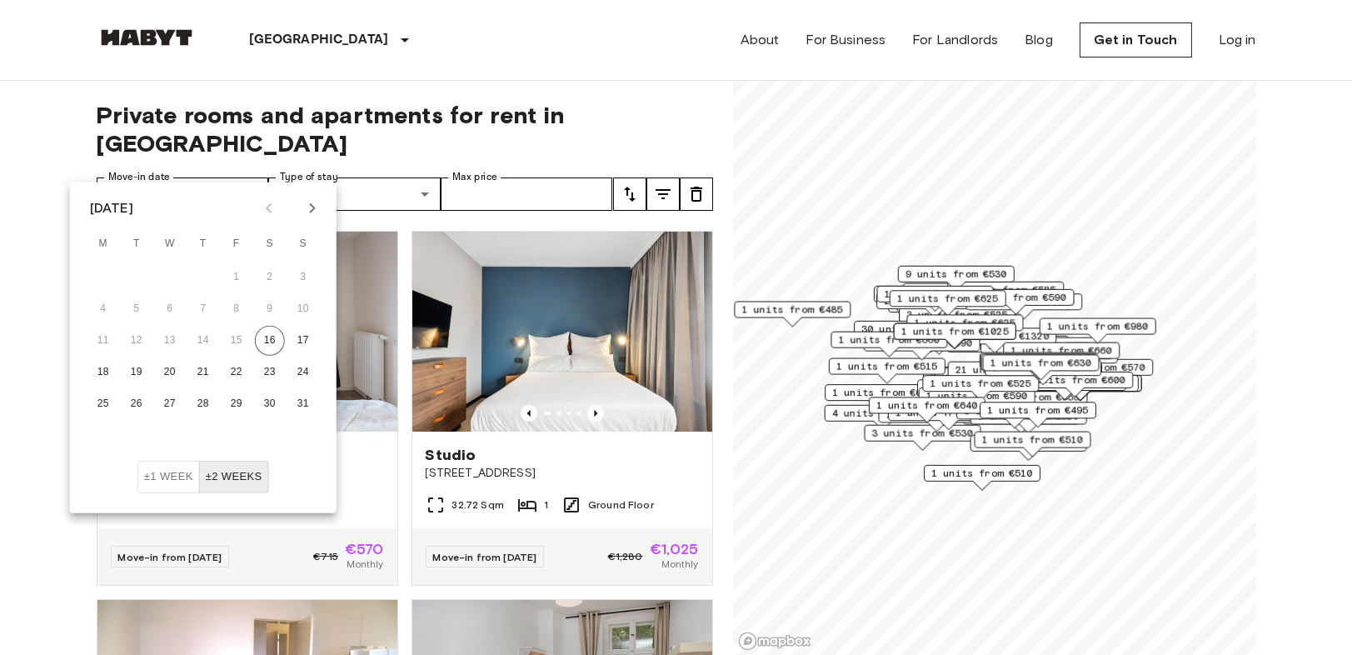
click at [316, 196] on button "Next month" at bounding box center [312, 208] width 28 height 28
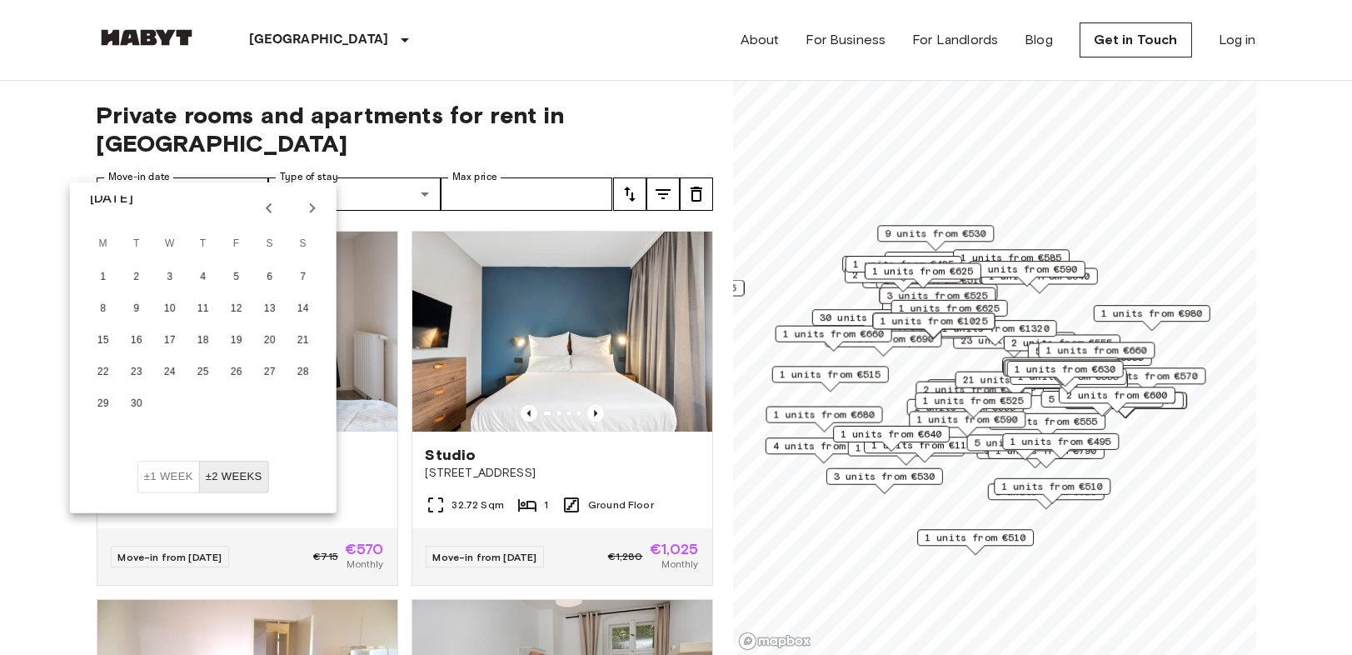
click at [316, 196] on button "Next month" at bounding box center [312, 208] width 28 height 28
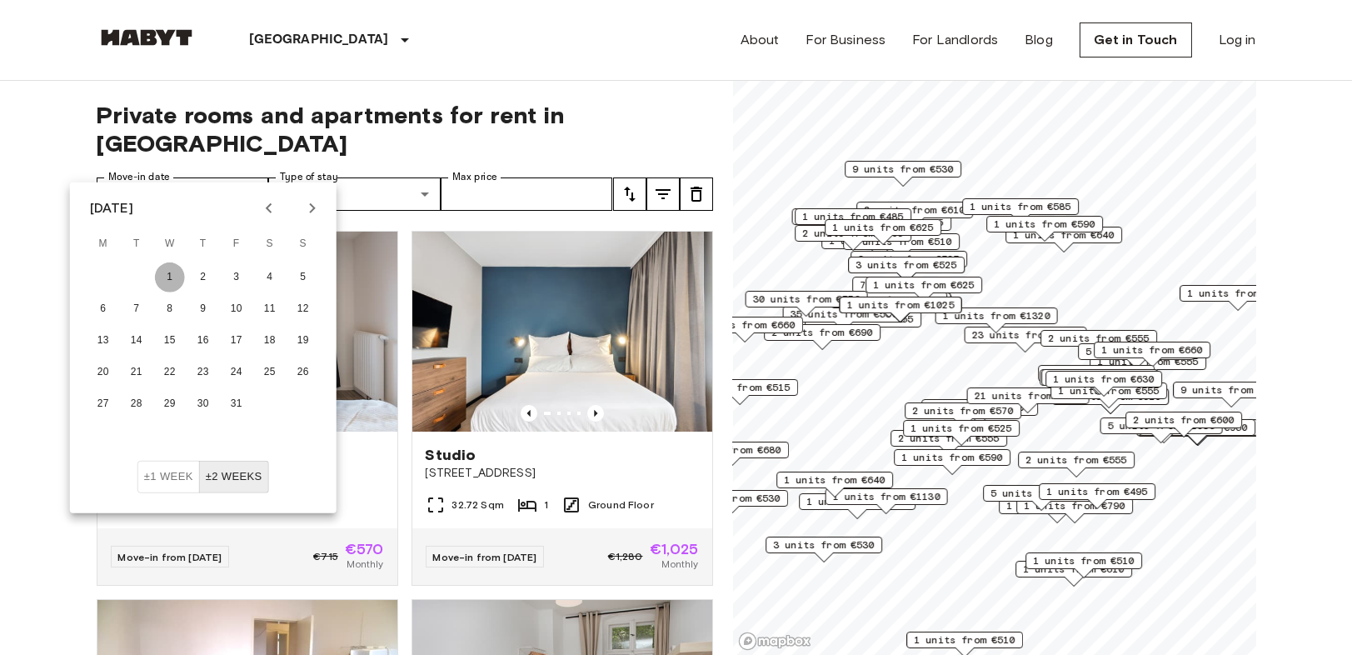
click at [181, 278] on button "1" at bounding box center [170, 277] width 30 height 30
type input "**********"
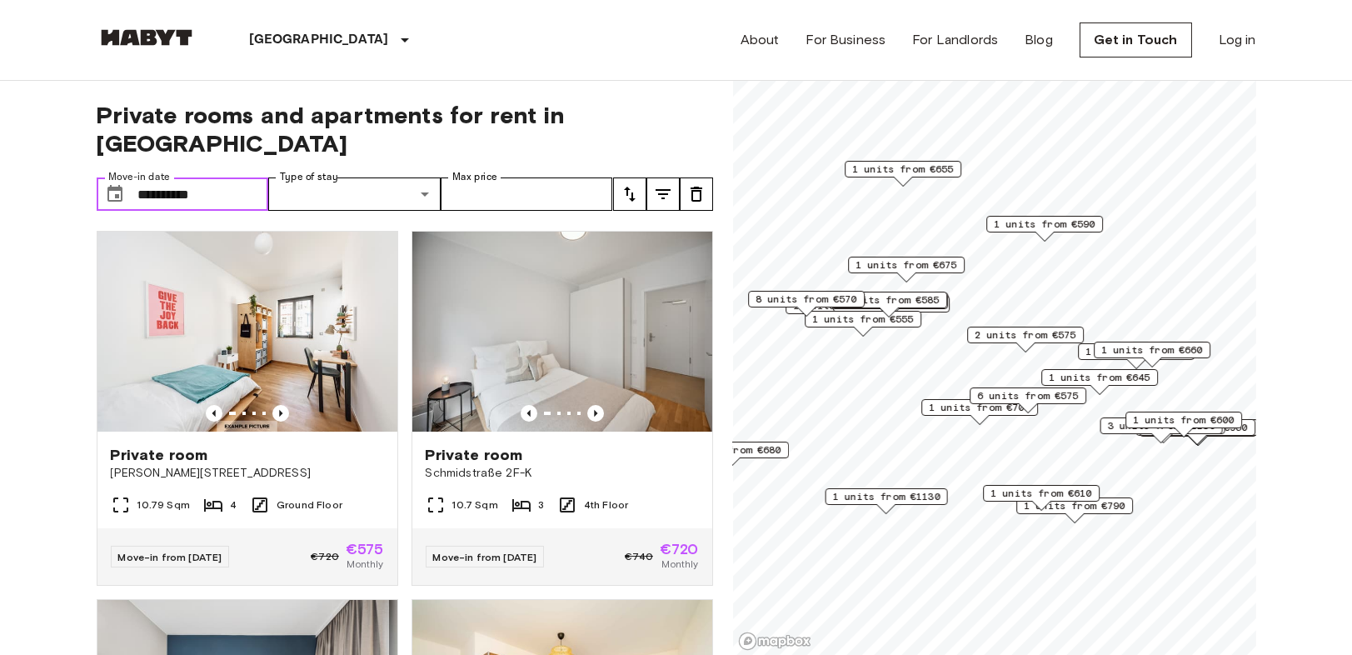
click at [1054, 227] on span "1 units from €590" at bounding box center [1045, 224] width 102 height 15
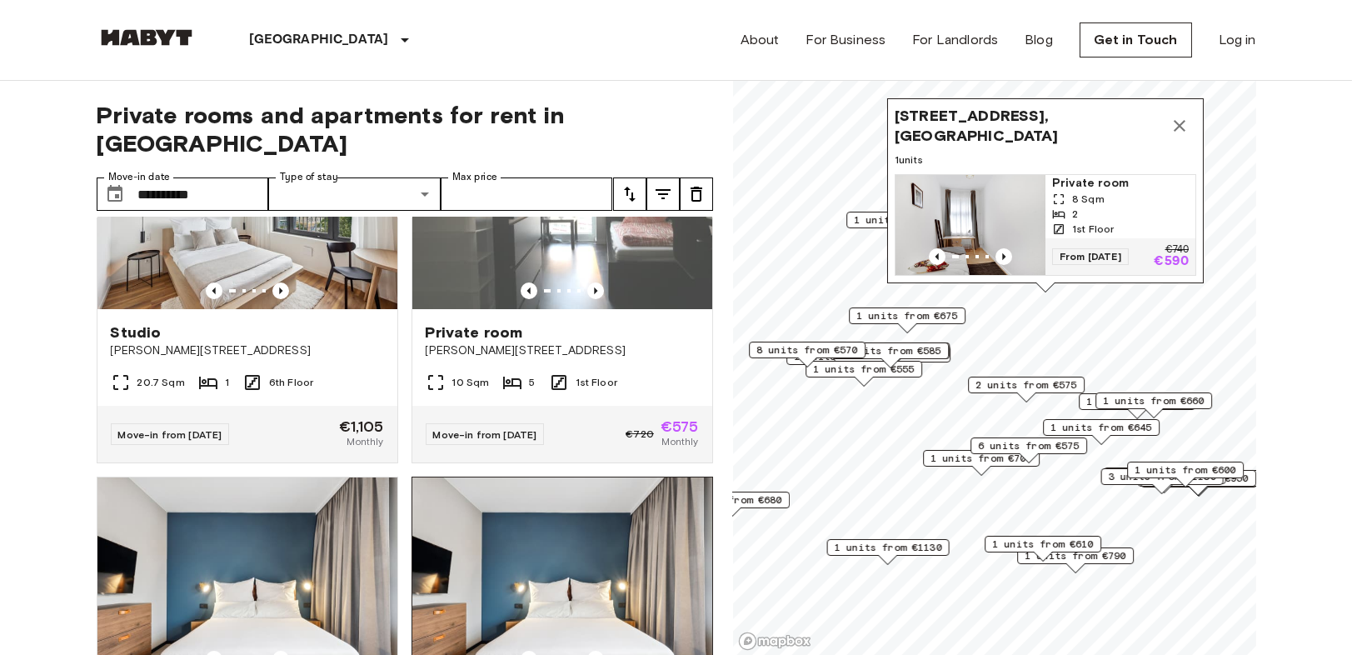
scroll to position [647, 0]
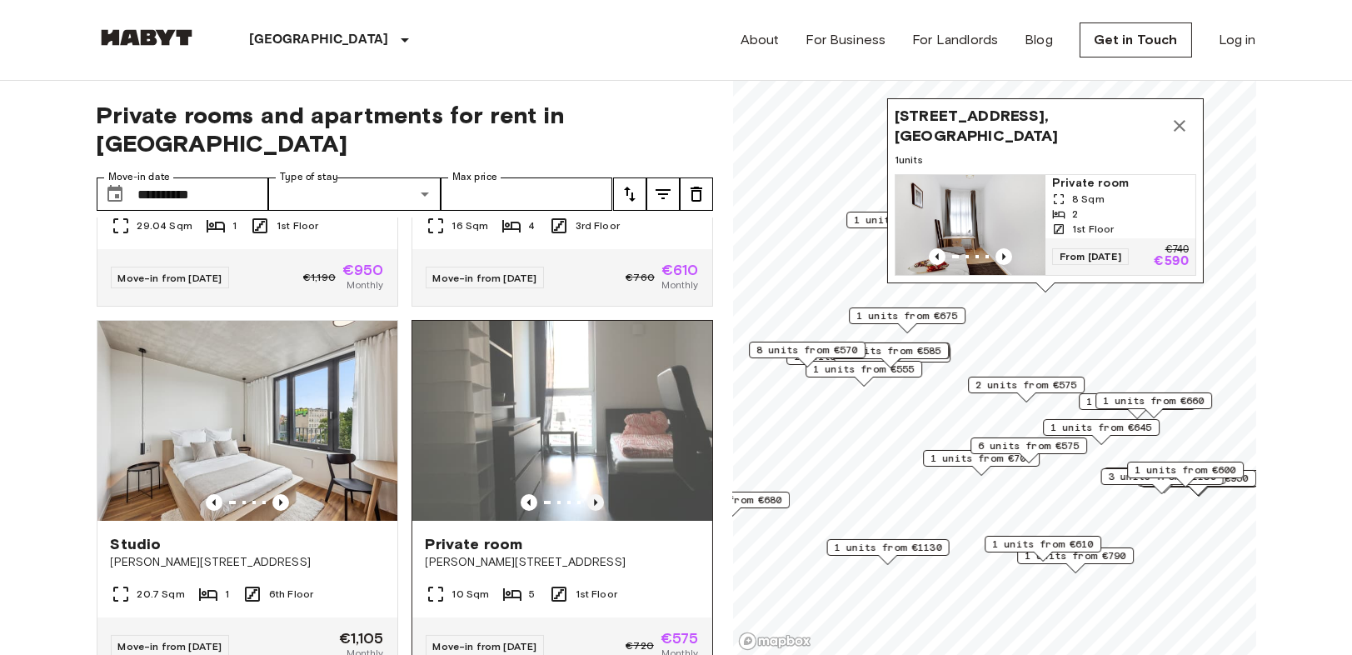
click at [587, 494] on icon "Previous image" at bounding box center [595, 502] width 17 height 17
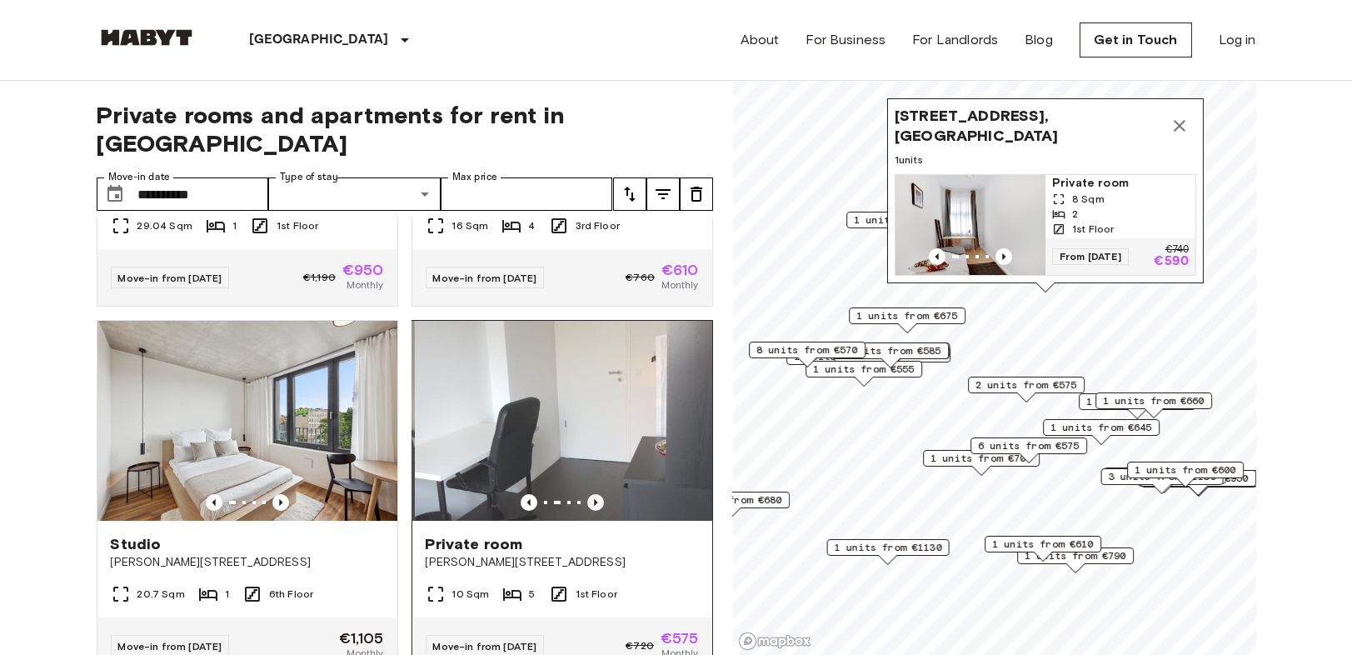
click at [587, 494] on icon "Previous image" at bounding box center [595, 502] width 17 height 17
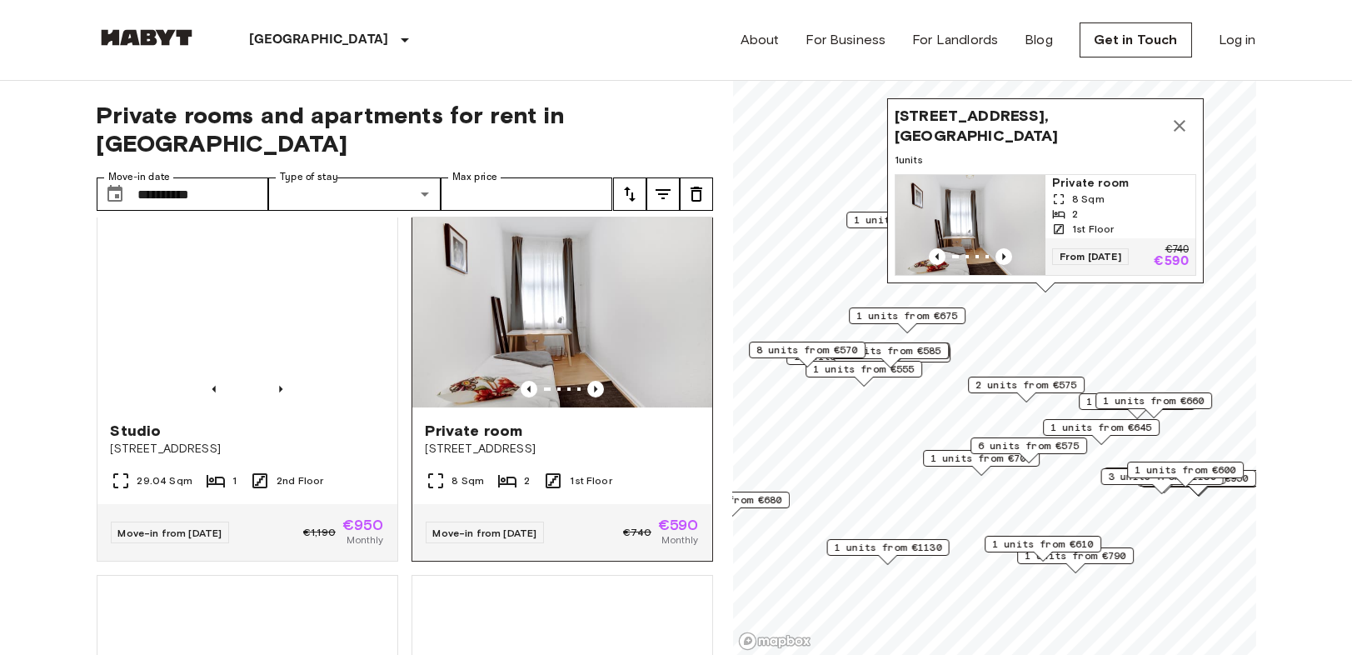
scroll to position [1480, 0]
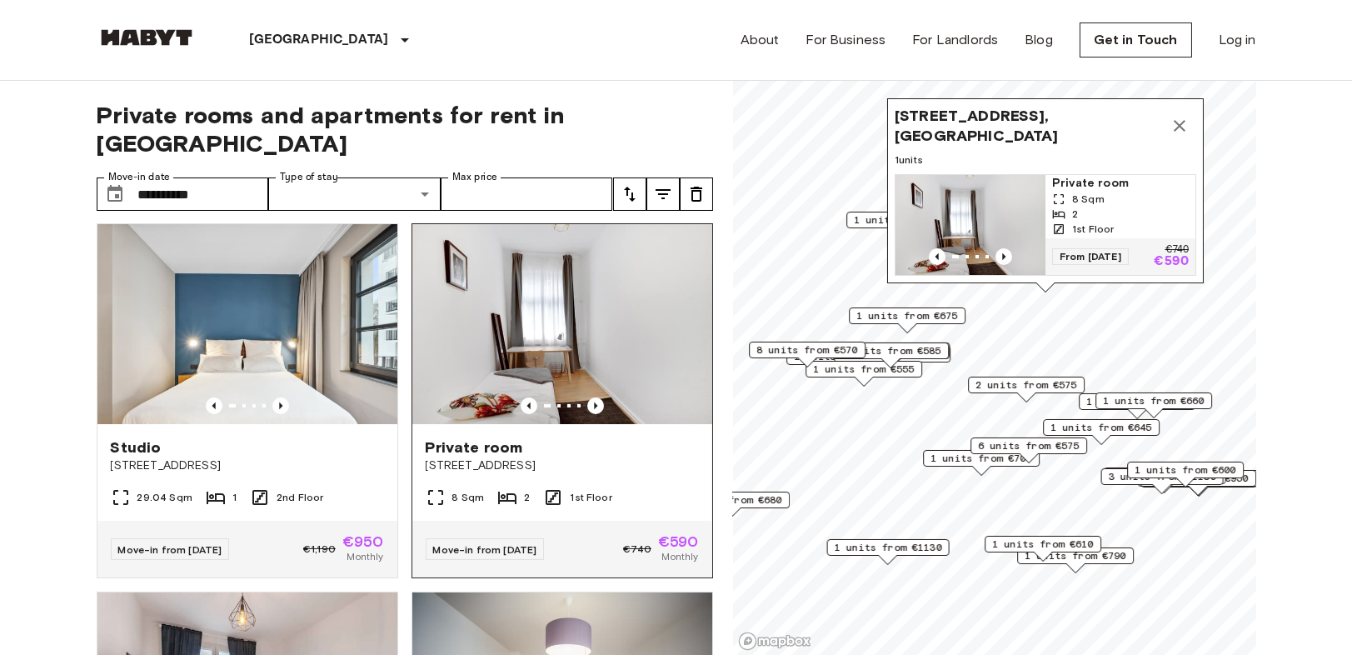
click at [588, 393] on img at bounding box center [562, 324] width 300 height 200
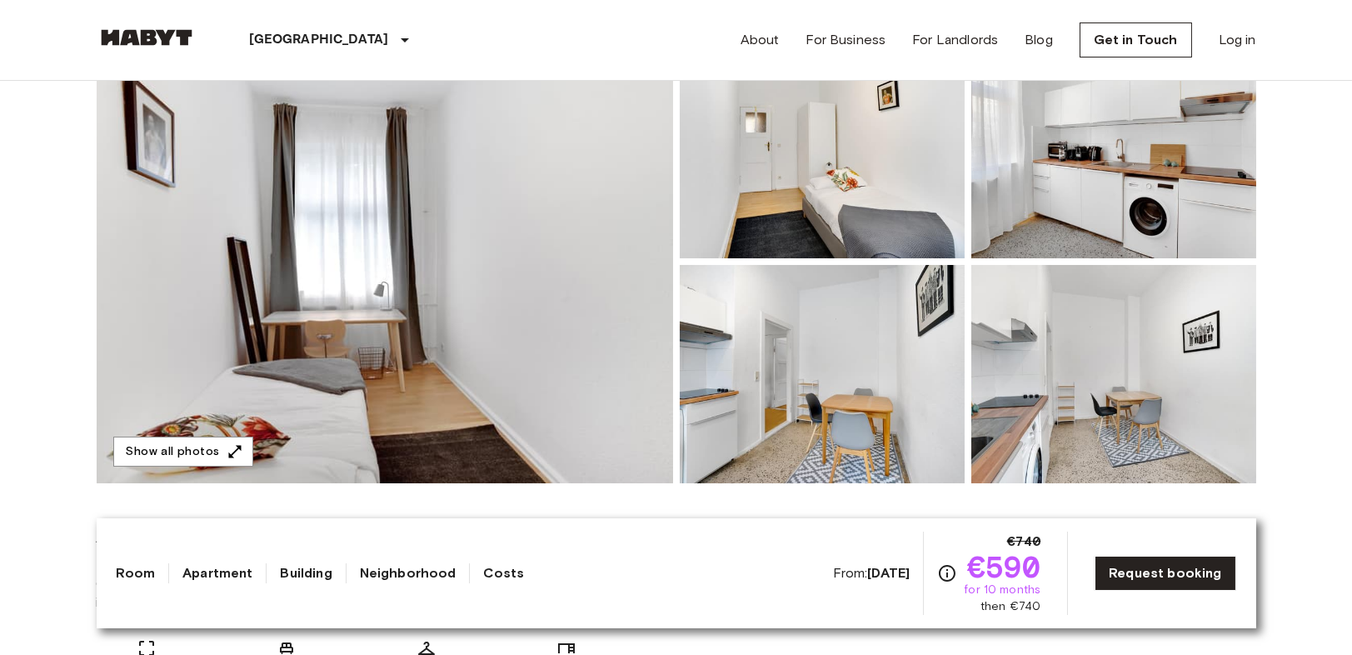
scroll to position [185, 0]
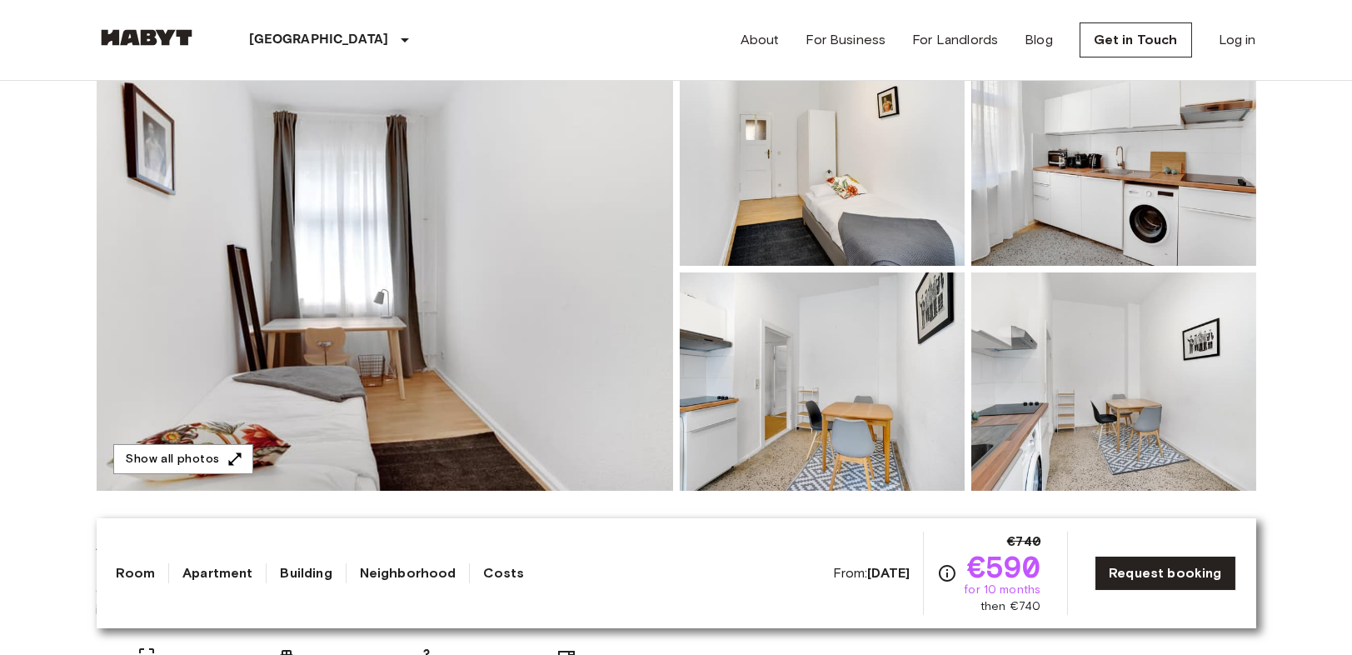
click at [399, 342] on img at bounding box center [385, 268] width 576 height 443
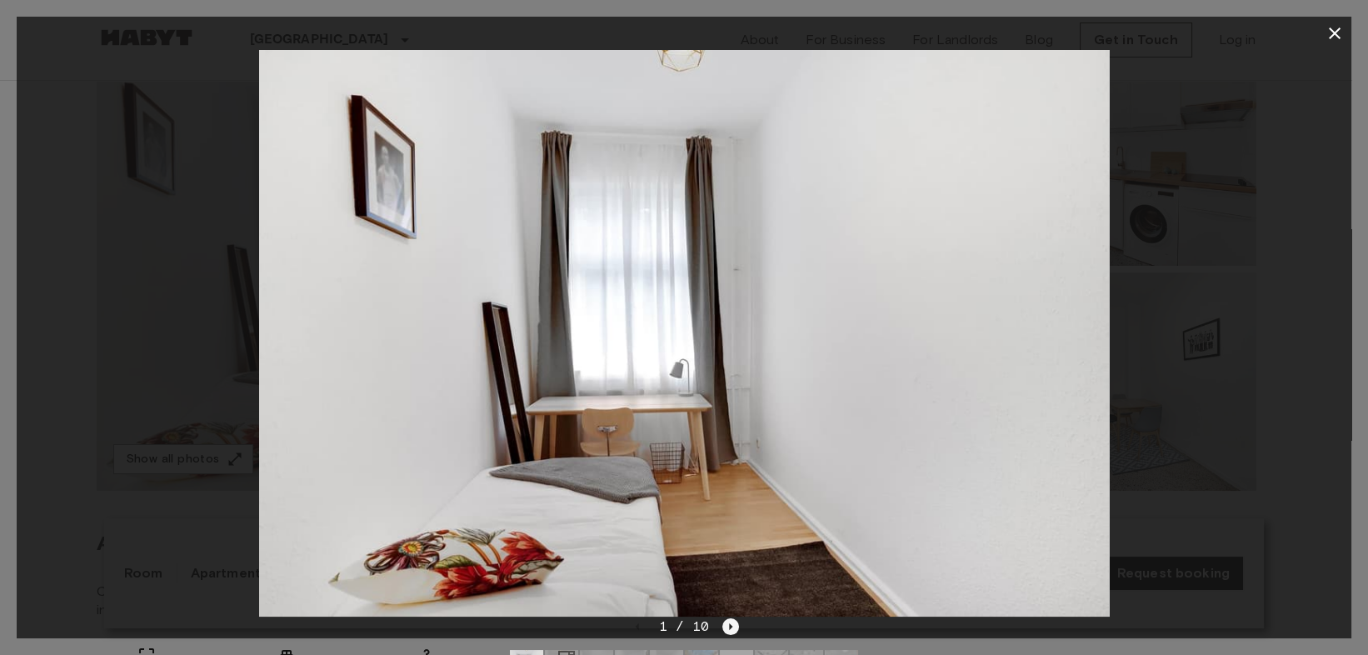
click at [736, 629] on icon "Next image" at bounding box center [730, 626] width 17 height 17
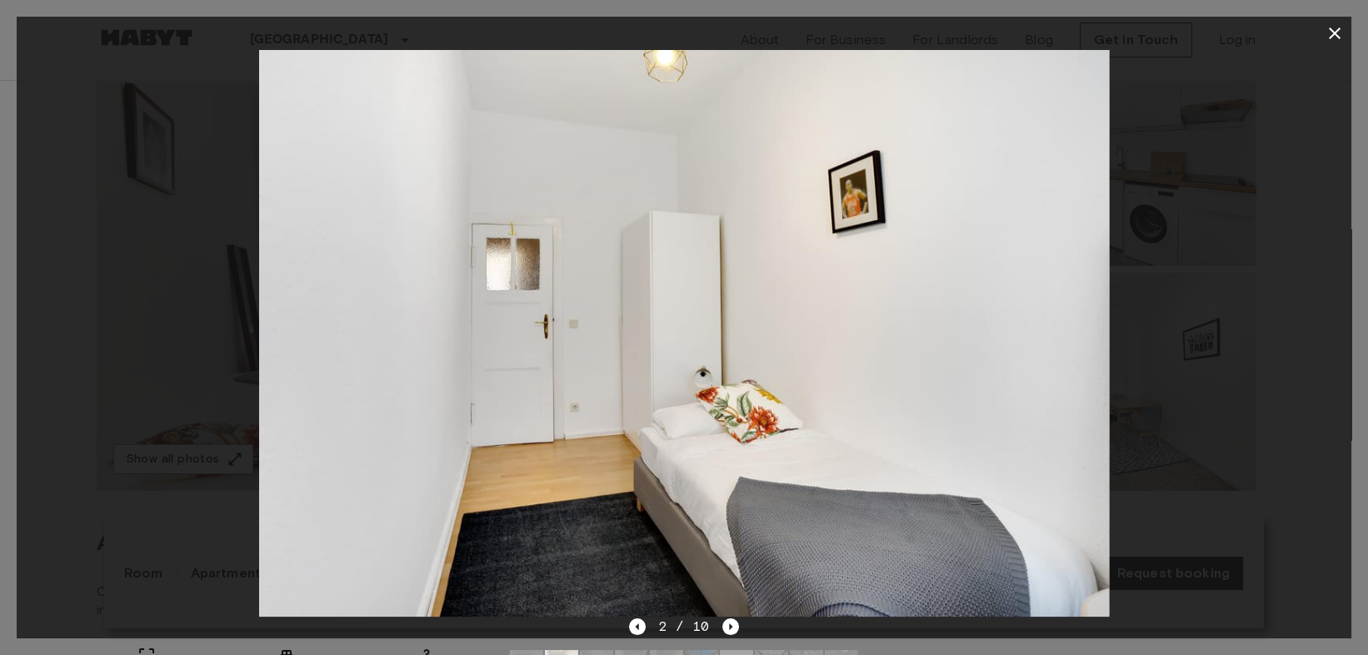
drag, startPoint x: 1258, startPoint y: 395, endPoint x: 927, endPoint y: 557, distance: 369.1
click at [1255, 395] on div at bounding box center [684, 333] width 1334 height 566
click at [734, 616] on img at bounding box center [684, 333] width 850 height 566
click at [731, 621] on icon "Next image" at bounding box center [730, 626] width 17 height 17
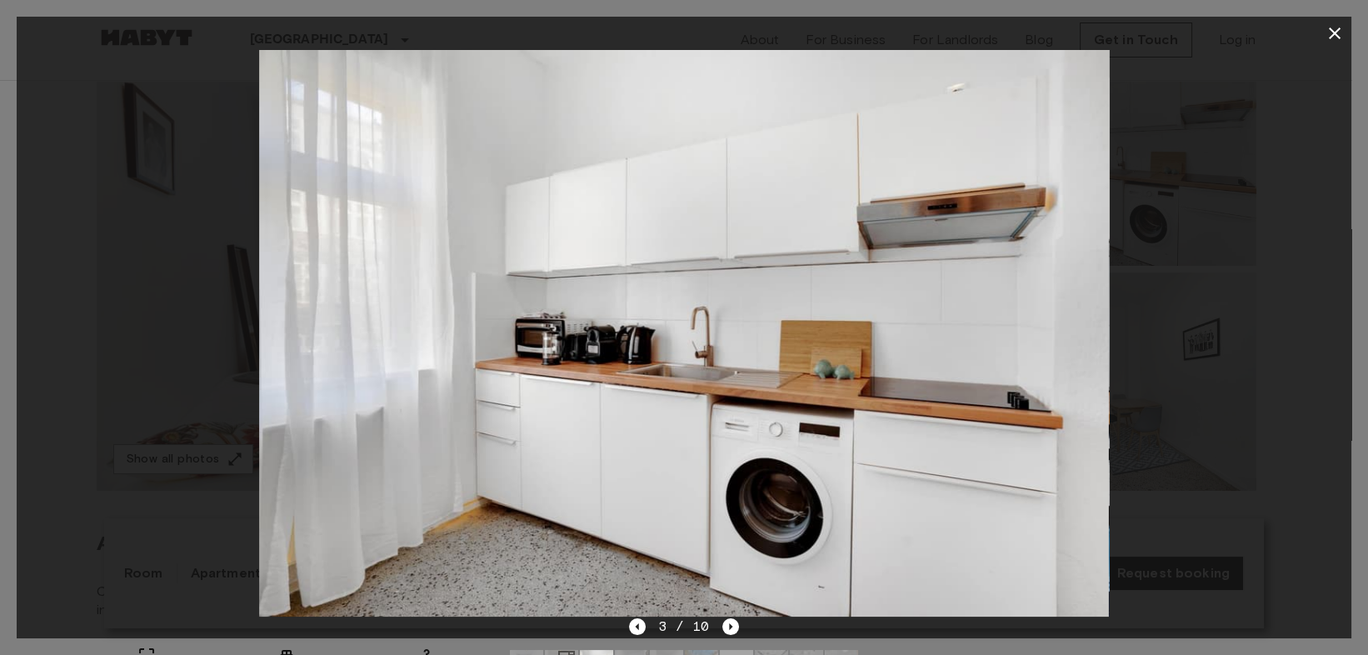
click at [1261, 463] on div at bounding box center [684, 333] width 1334 height 566
click at [725, 618] on icon "Next image" at bounding box center [730, 626] width 17 height 17
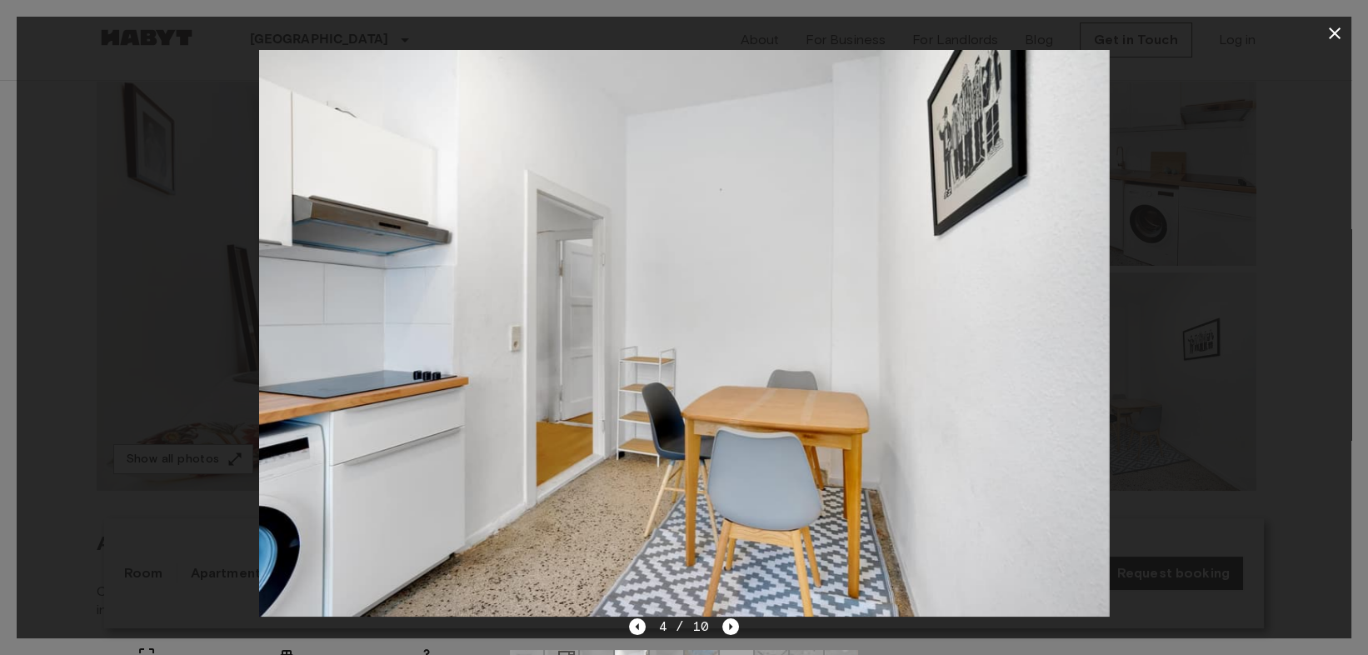
click at [1268, 447] on div at bounding box center [684, 333] width 1334 height 566
click at [730, 616] on div "4 / 10" at bounding box center [684, 626] width 111 height 20
click at [735, 618] on icon "Next image" at bounding box center [730, 626] width 17 height 17
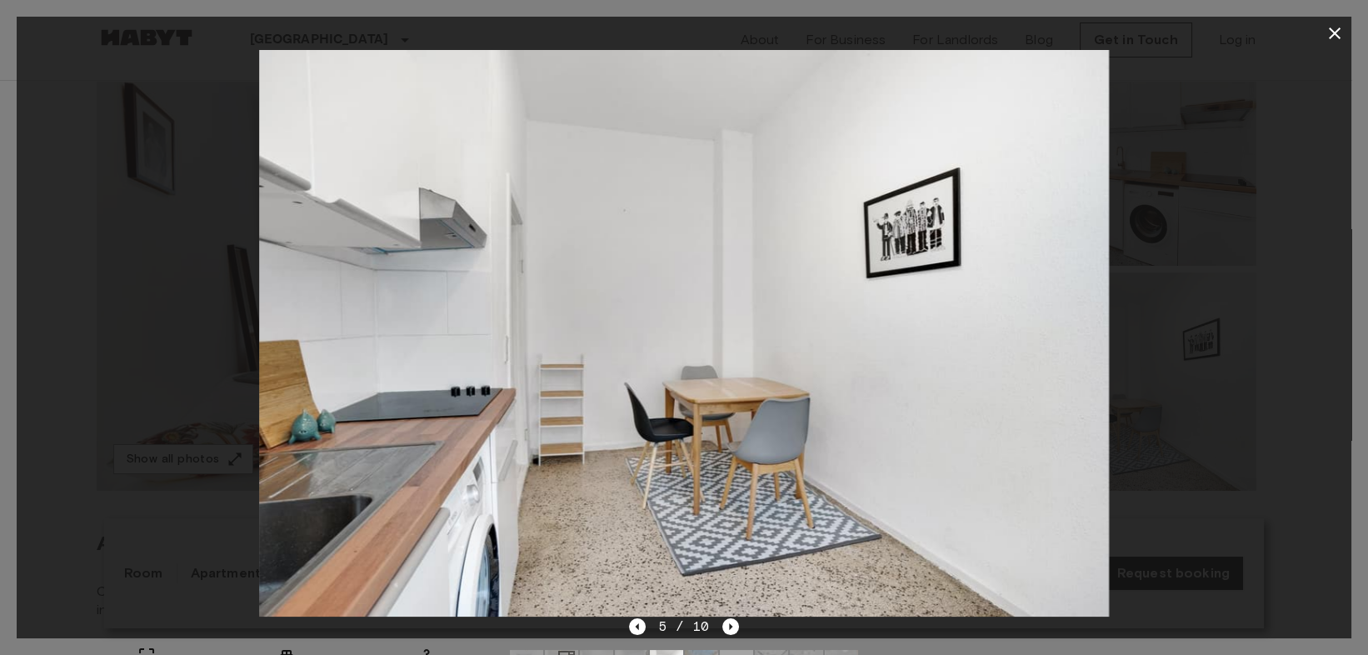
click at [1237, 424] on div at bounding box center [684, 333] width 1334 height 566
click at [722, 626] on icon "Next image" at bounding box center [730, 626] width 17 height 17
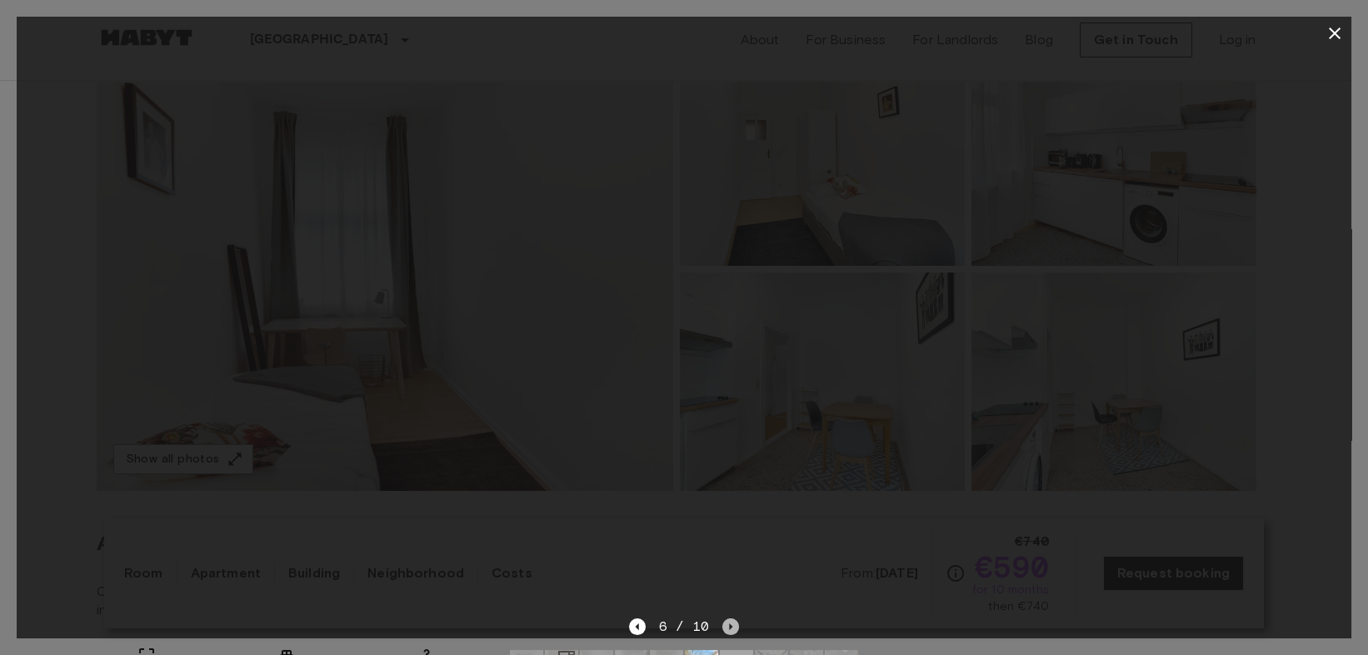
click at [725, 625] on icon "Next image" at bounding box center [730, 626] width 17 height 17
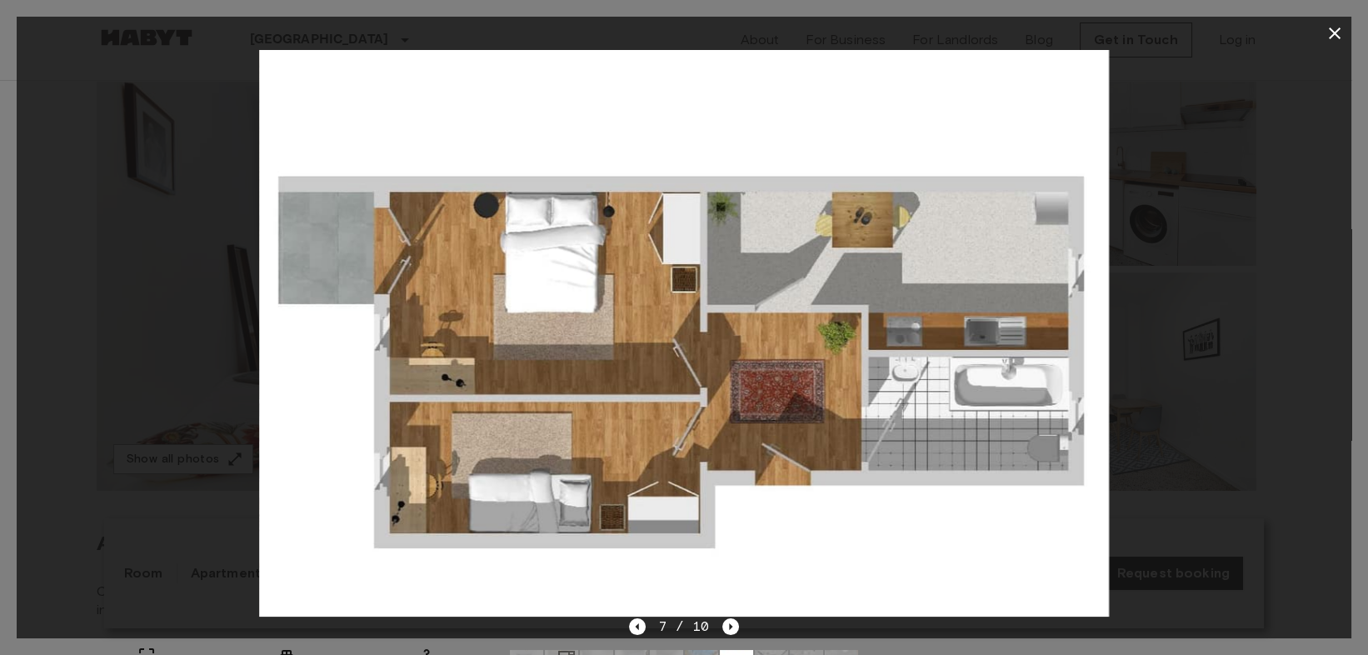
drag, startPoint x: 1239, startPoint y: 454, endPoint x: 1220, endPoint y: 458, distance: 19.6
click at [1239, 454] on div at bounding box center [684, 333] width 1334 height 566
click at [730, 626] on icon "Next image" at bounding box center [731, 626] width 3 height 7
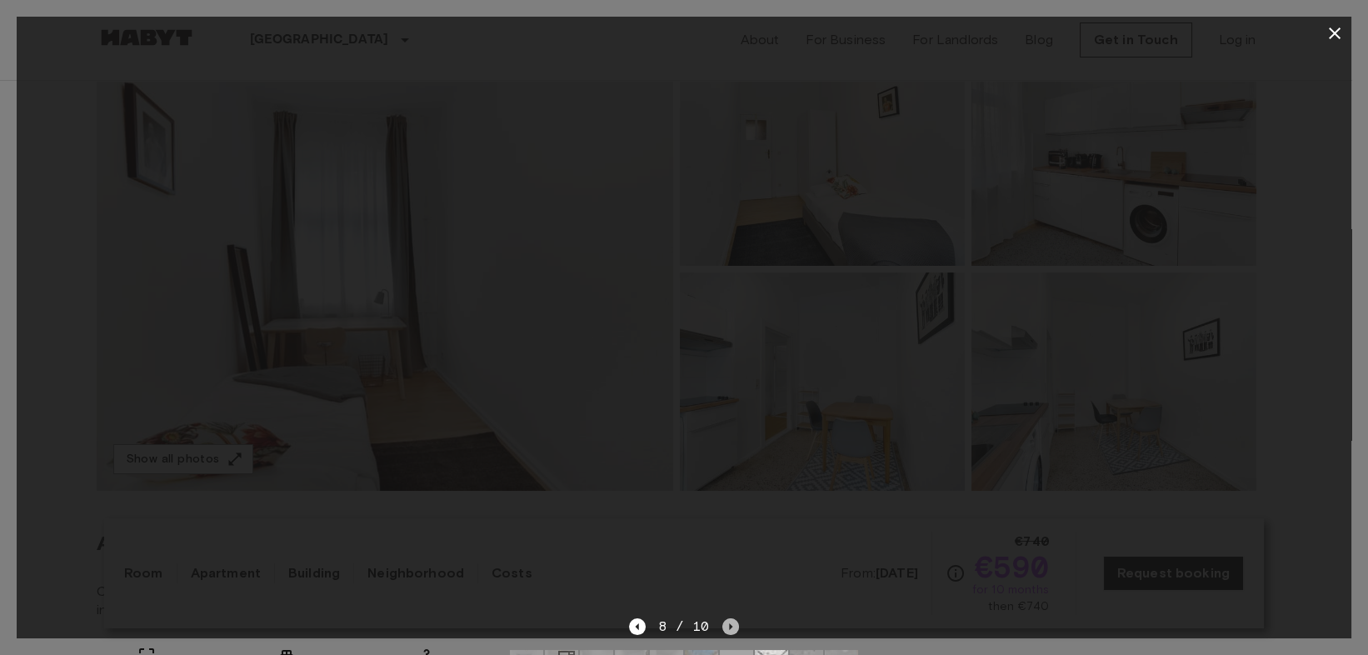
click at [730, 626] on icon "Next image" at bounding box center [731, 626] width 3 height 7
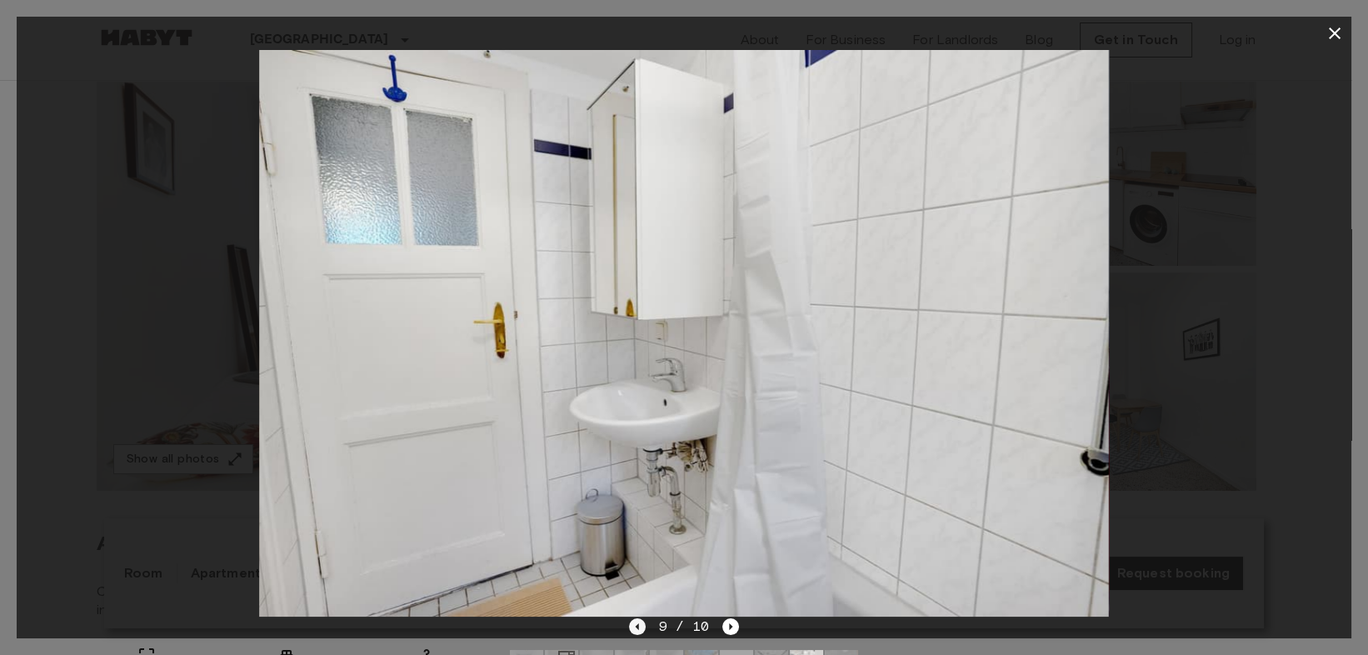
click at [645, 622] on icon "Previous image" at bounding box center [637, 626] width 17 height 17
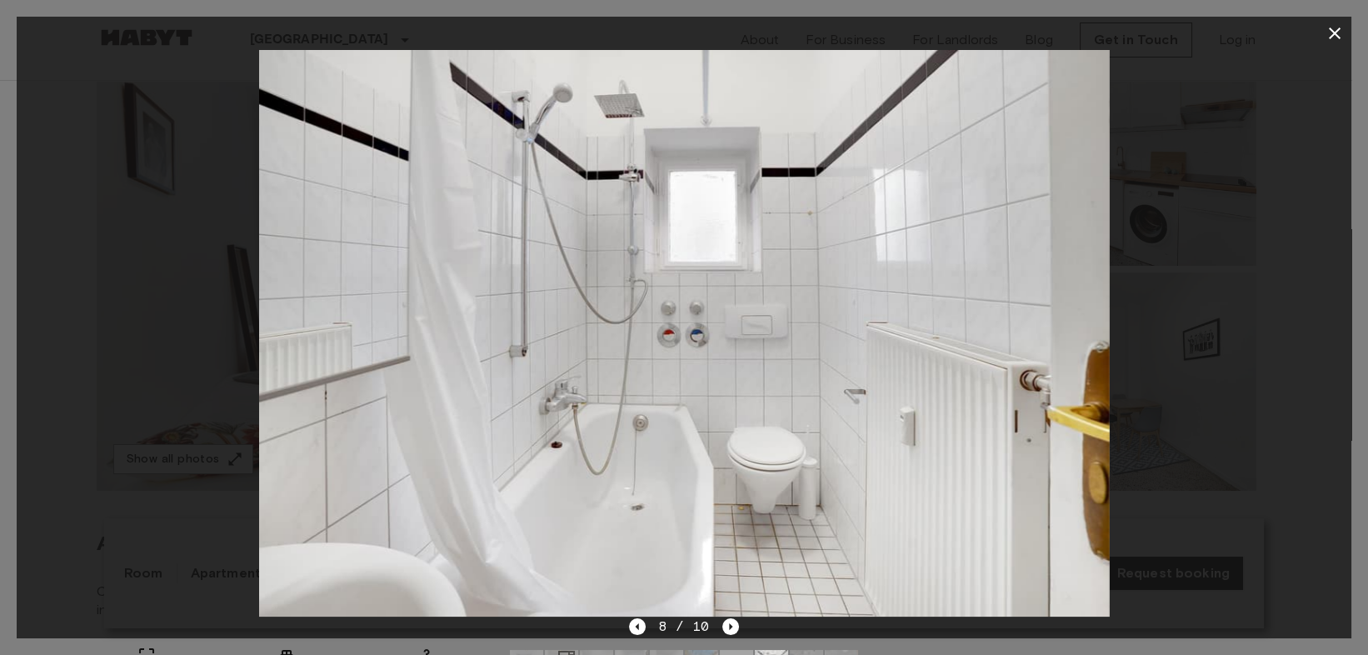
drag, startPoint x: 1228, startPoint y: 447, endPoint x: 897, endPoint y: 608, distance: 368.4
click at [1229, 447] on div at bounding box center [684, 333] width 1334 height 566
click at [721, 635] on div "8 / 10" at bounding box center [684, 626] width 111 height 20
click at [724, 630] on icon "Next image" at bounding box center [730, 626] width 17 height 17
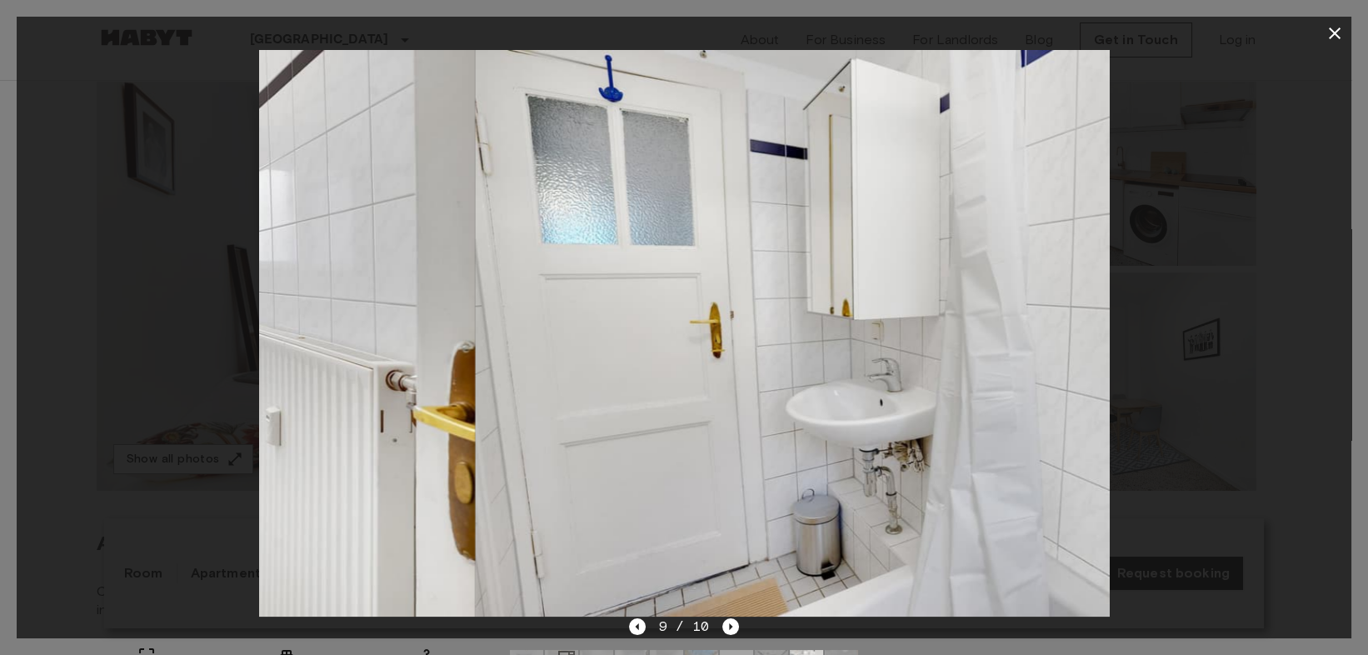
click at [725, 630] on icon "Next image" at bounding box center [730, 626] width 17 height 17
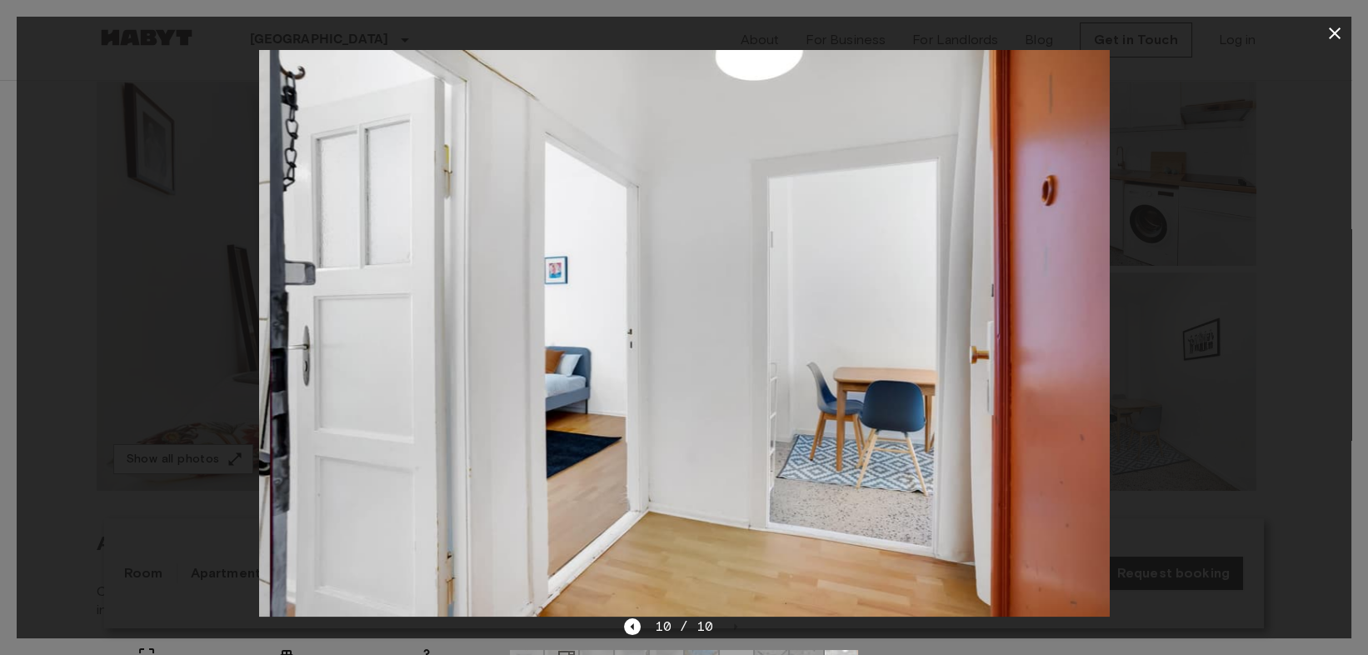
click at [725, 630] on div "10 / 10" at bounding box center [683, 626] width 119 height 20
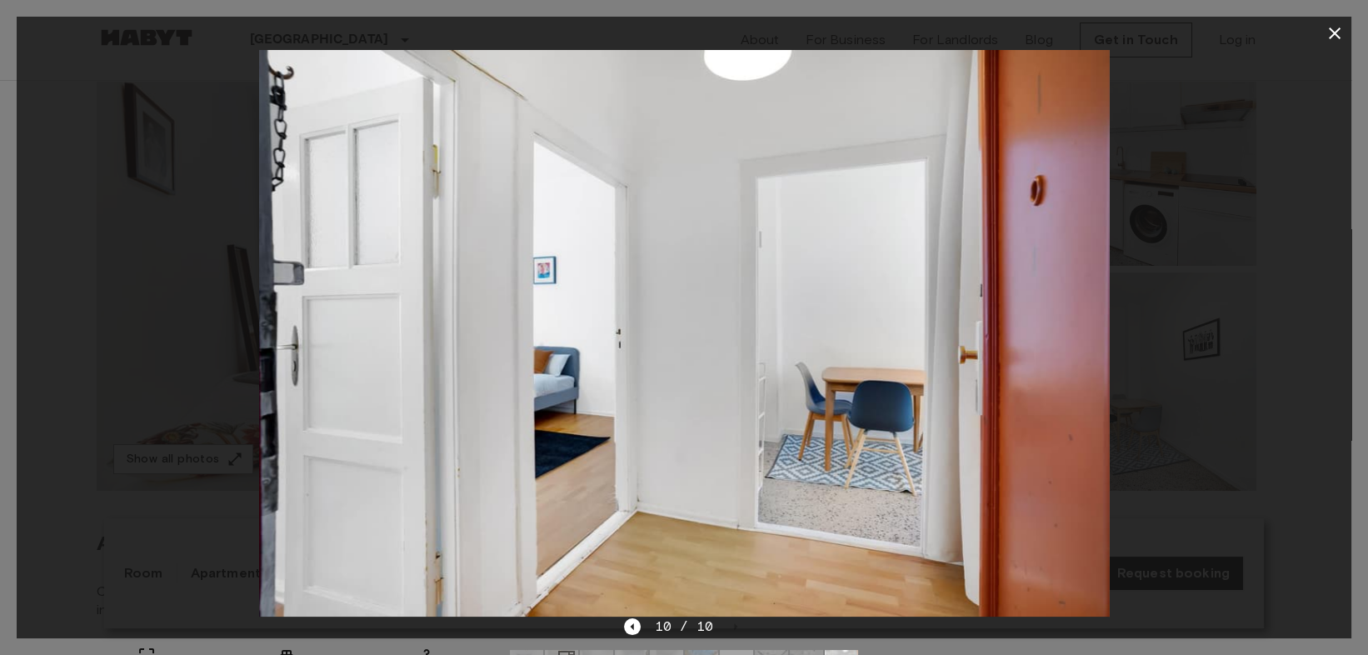
click at [725, 630] on div "10 / 10" at bounding box center [683, 626] width 119 height 20
click at [1326, 42] on icon "button" at bounding box center [1334, 33] width 20 height 20
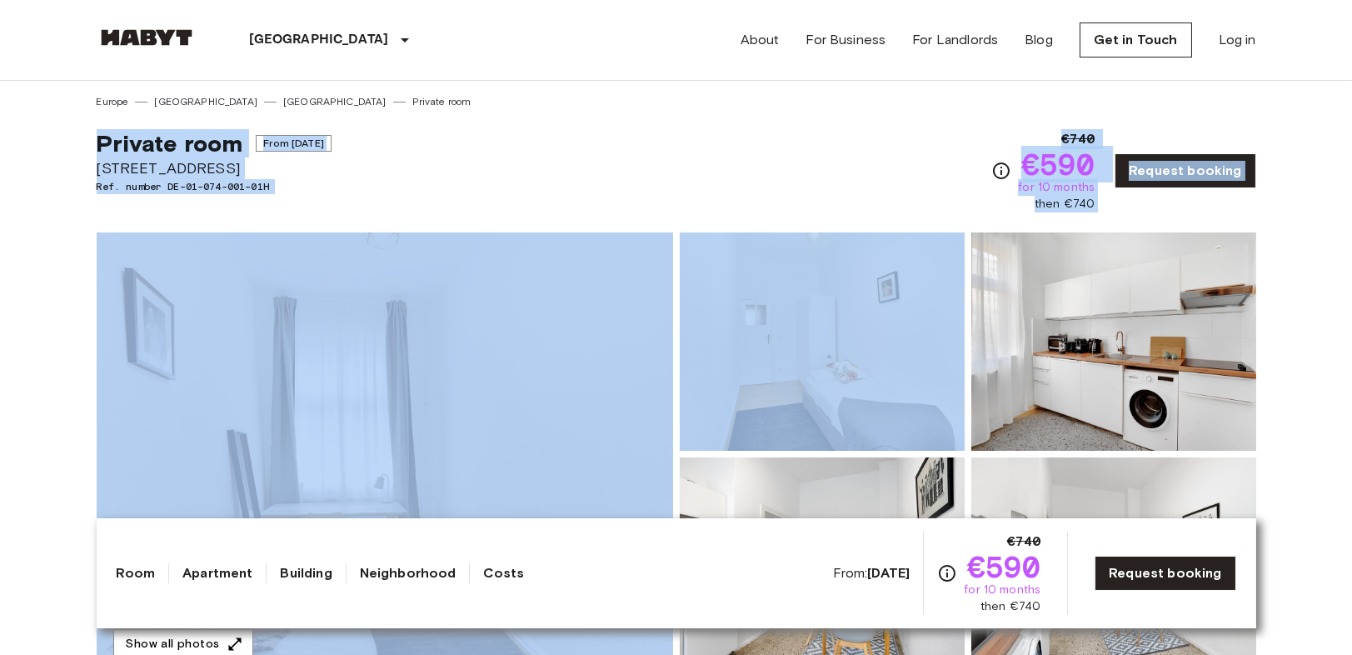
scroll to position [462, 0]
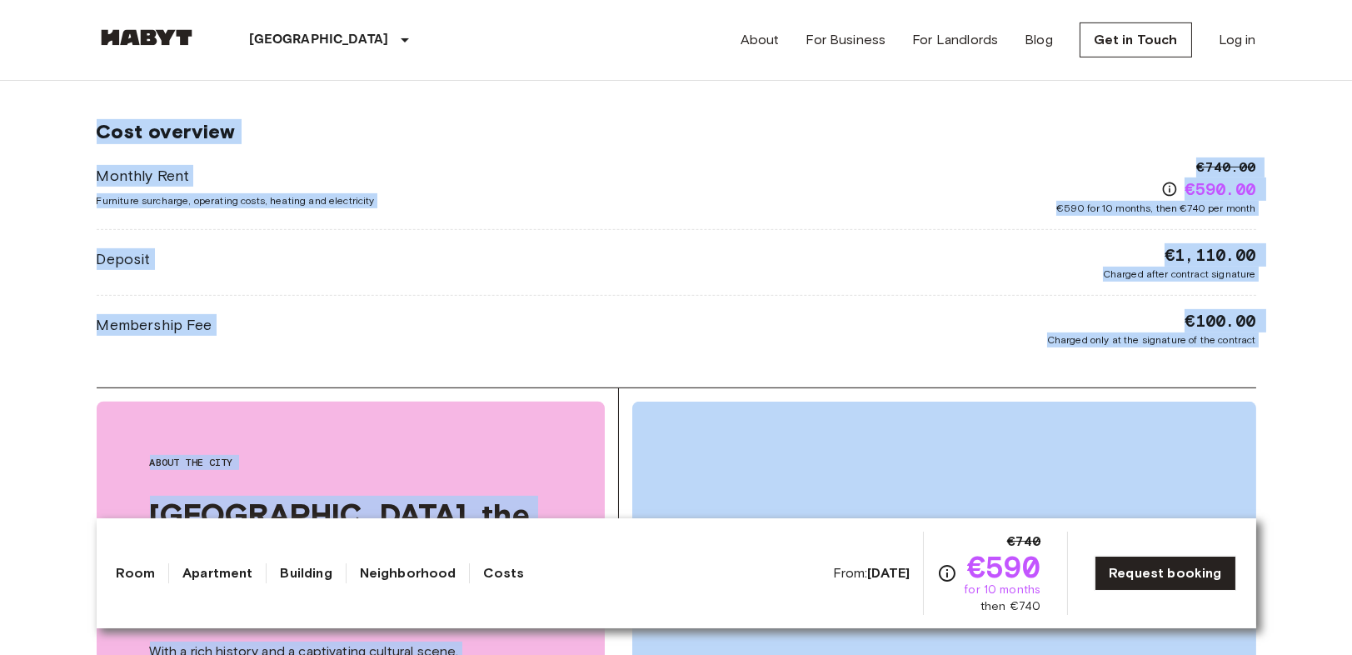
scroll to position [2035, 0]
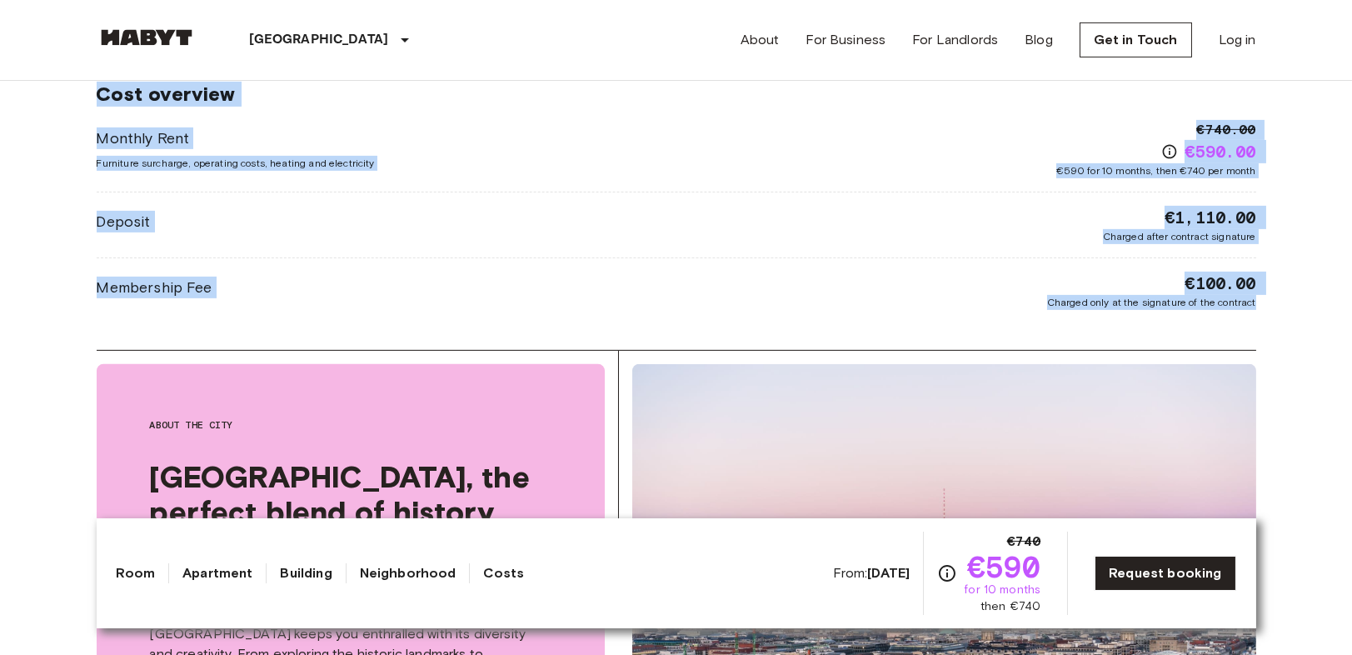
drag, startPoint x: 60, startPoint y: 122, endPoint x: 1289, endPoint y: 308, distance: 1243.2
click at [1289, 308] on body "Berlin Europe Amsterdam Berlin Brussels Cologne Dusseldorf Frankfurt Graz Hambu…" at bounding box center [676, 293] width 1352 height 4657
copy div "Private room From Sep 19 2025 Varnhagenstr. 36 10439 Berlin Germany Ref. number…"
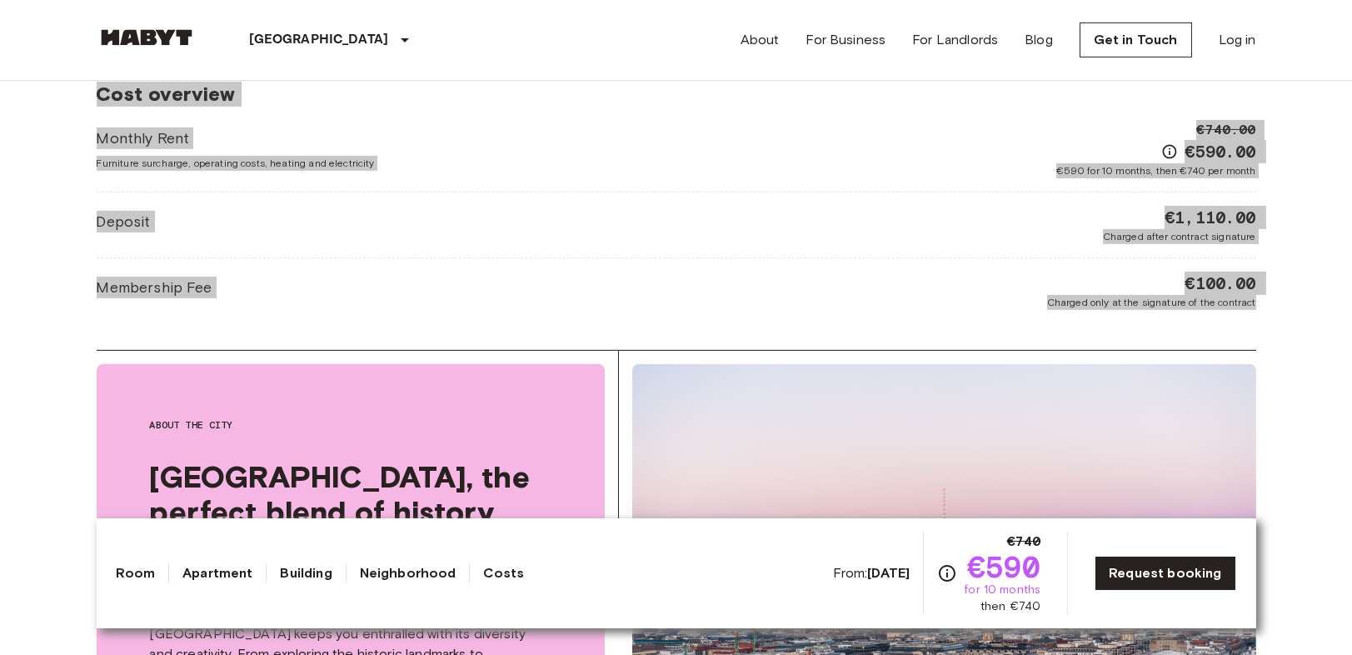
scroll to position [1943, 0]
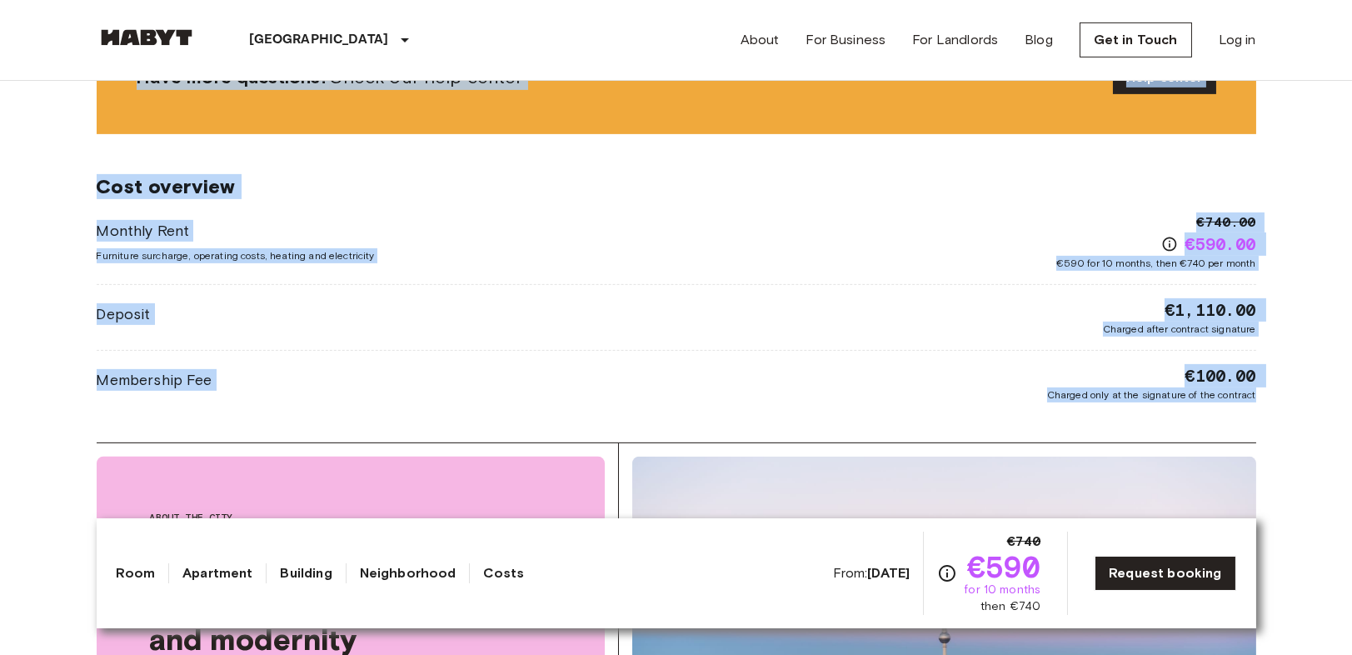
click at [1327, 402] on body "Berlin Europe Amsterdam Berlin Brussels Cologne Dusseldorf Frankfurt Graz Hambu…" at bounding box center [676, 385] width 1352 height 4657
drag, startPoint x: 1324, startPoint y: 381, endPoint x: 1248, endPoint y: 366, distance: 77.4
click at [1324, 381] on body "Berlin Europe Amsterdam Berlin Brussels Cologne Dusseldorf Frankfurt Graz Hambu…" at bounding box center [676, 385] width 1352 height 4657
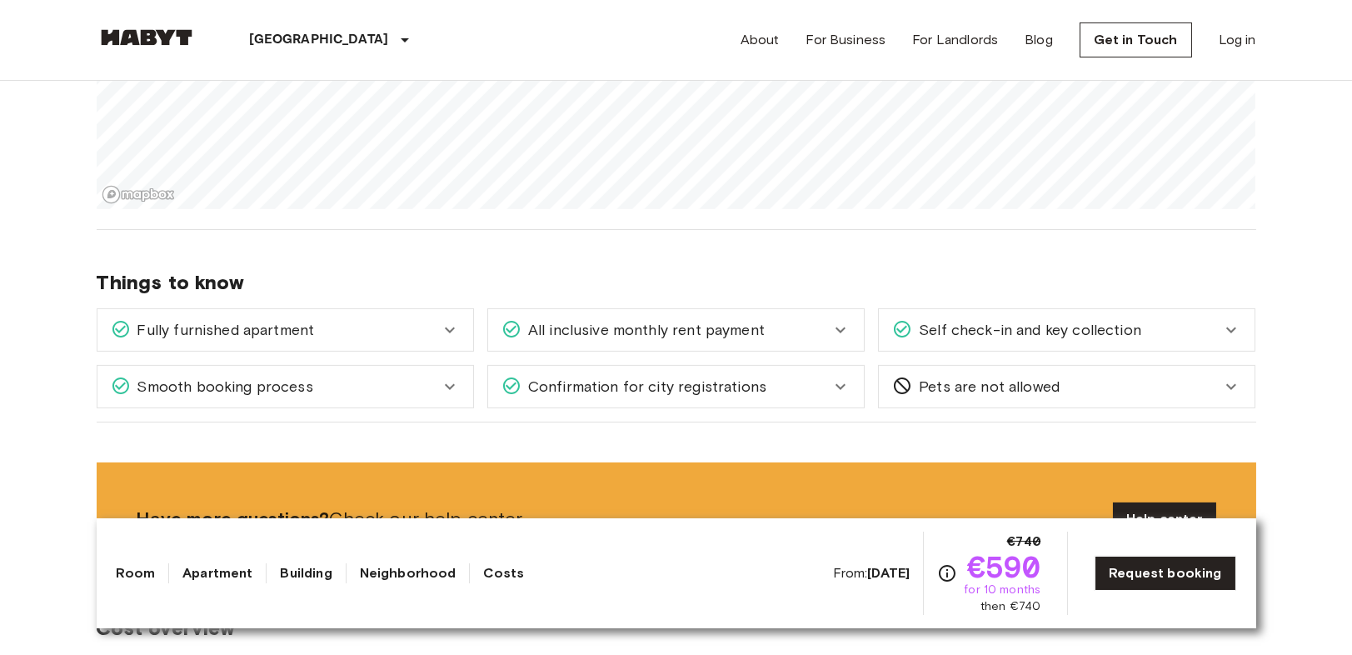
scroll to position [1480, 0]
